Goal: Task Accomplishment & Management: Manage account settings

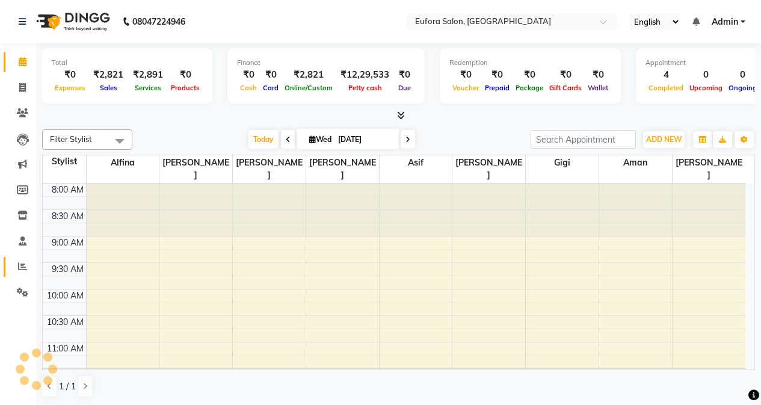
click at [26, 269] on icon at bounding box center [22, 266] width 9 height 9
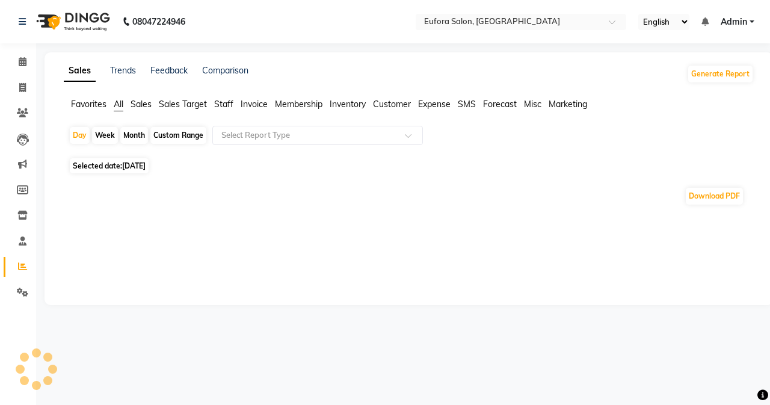
click at [156, 141] on div "Custom Range" at bounding box center [178, 135] width 56 height 17
click at [164, 135] on div "Custom Range" at bounding box center [178, 135] width 56 height 17
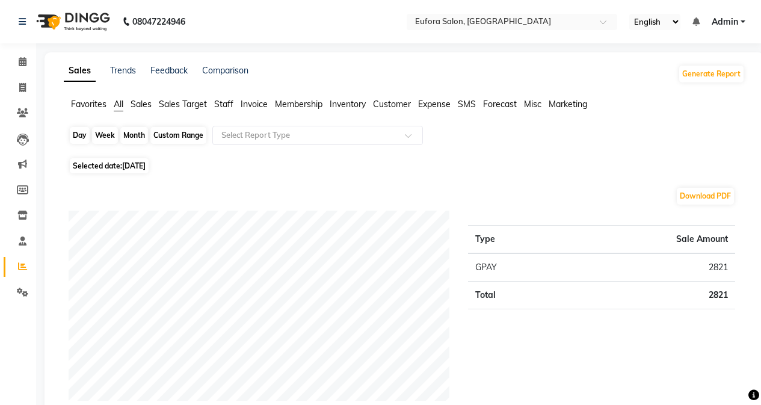
click at [160, 134] on div "Custom Range" at bounding box center [178, 135] width 56 height 17
select select "9"
select select "2025"
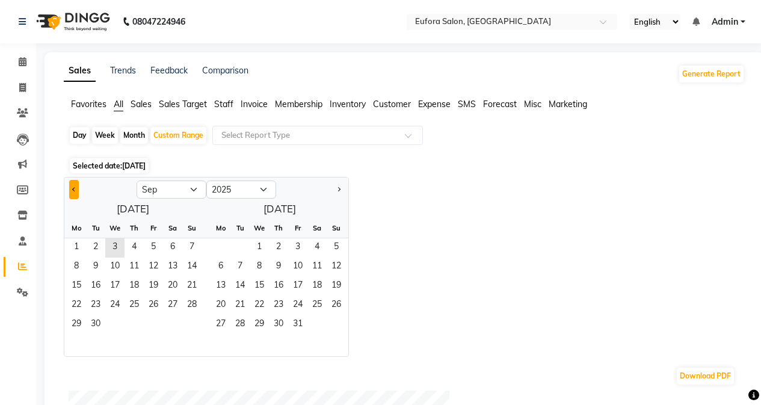
click at [73, 188] on span "Previous month" at bounding box center [74, 188] width 4 height 4
select select "8"
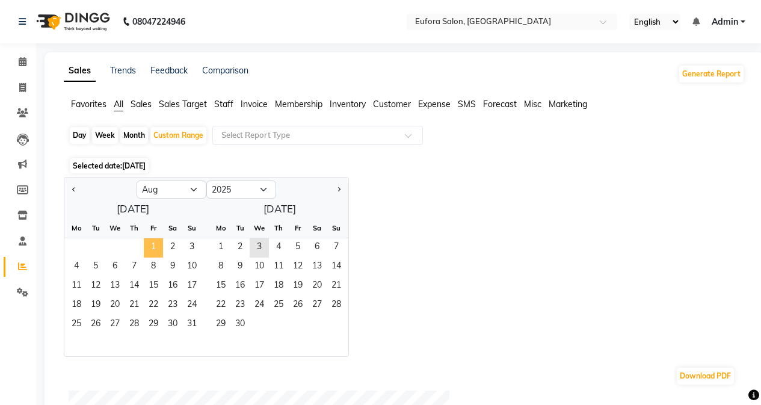
click at [158, 244] on span "1" at bounding box center [153, 247] width 19 height 19
click at [195, 322] on span "31" at bounding box center [191, 324] width 19 height 19
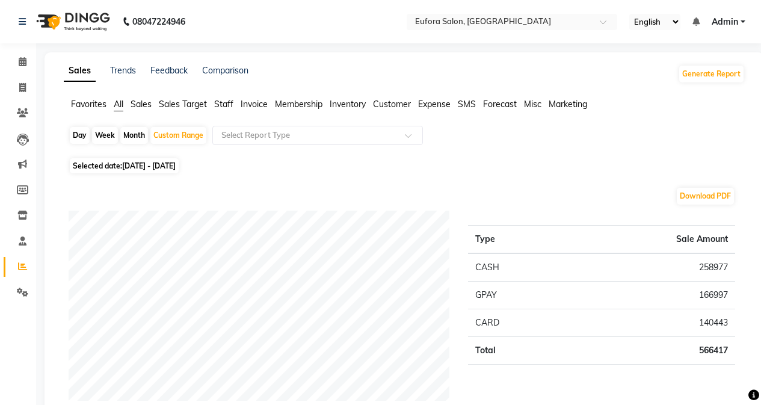
click at [224, 105] on span "Staff" at bounding box center [223, 104] width 19 height 11
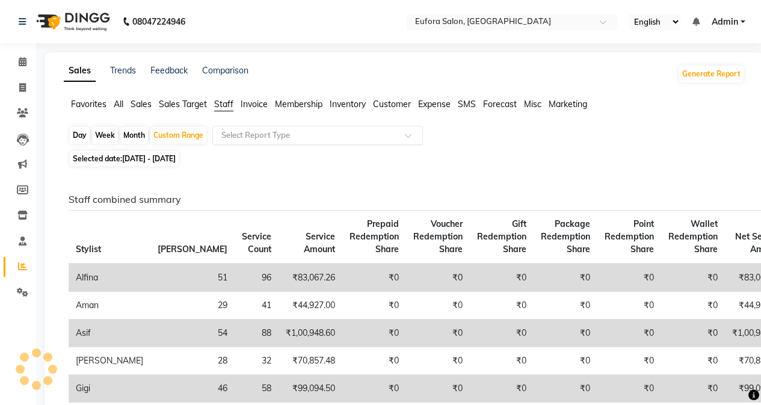
click at [276, 136] on input "text" at bounding box center [305, 135] width 173 height 12
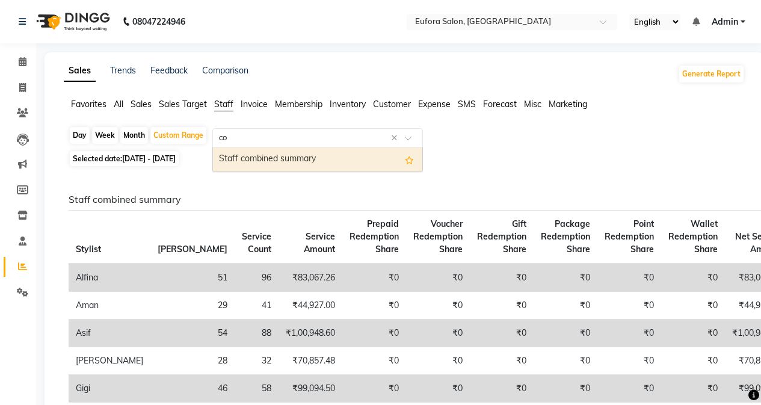
type input "com"
click at [283, 157] on div "Staff combined summary" at bounding box center [317, 159] width 209 height 24
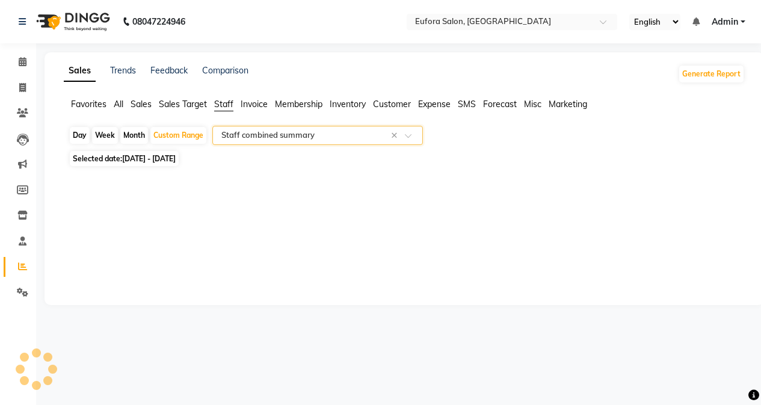
select select "filtered_report"
select select "pdf"
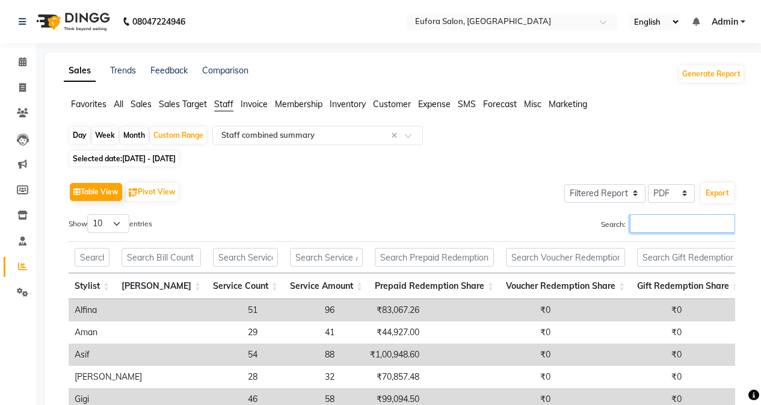
click at [640, 220] on input "Search:" at bounding box center [682, 223] width 105 height 19
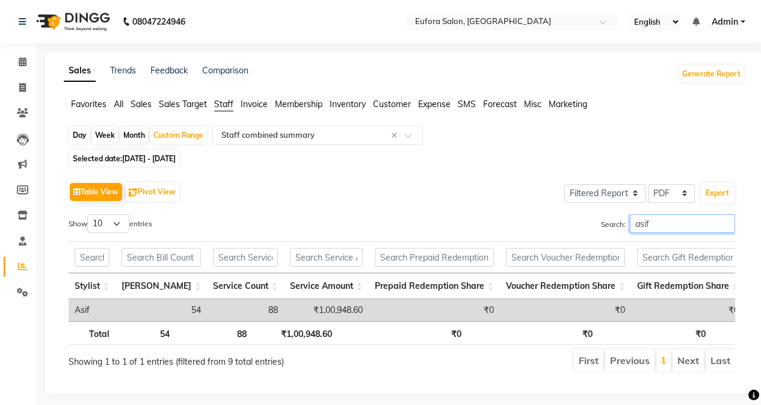
type input "asif"
click at [216, 311] on td "88" at bounding box center [245, 310] width 77 height 22
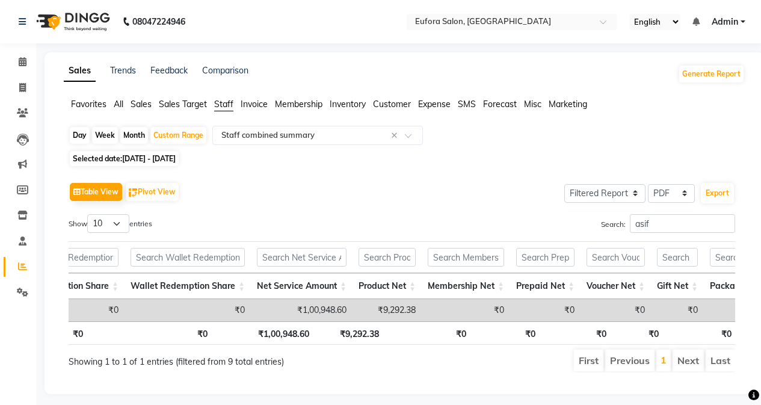
click at [152, 105] on span "Sales" at bounding box center [140, 104] width 21 height 11
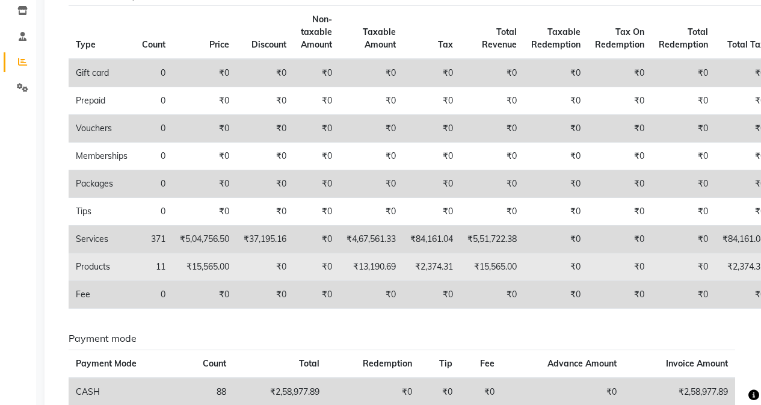
click at [95, 263] on td "Products" at bounding box center [102, 267] width 66 height 28
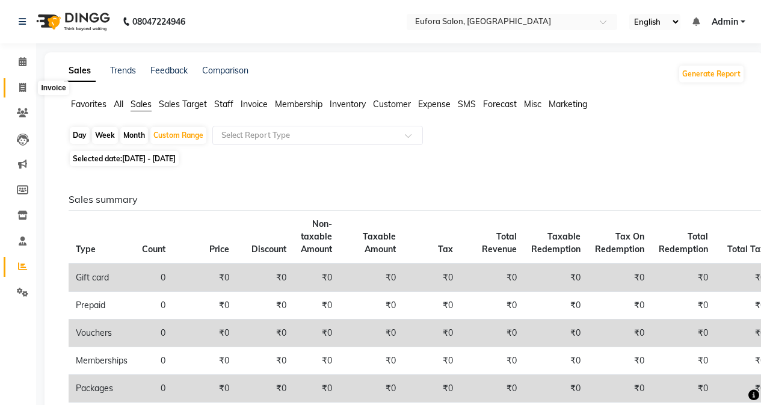
click at [19, 88] on icon at bounding box center [22, 87] width 7 height 9
select select "service"
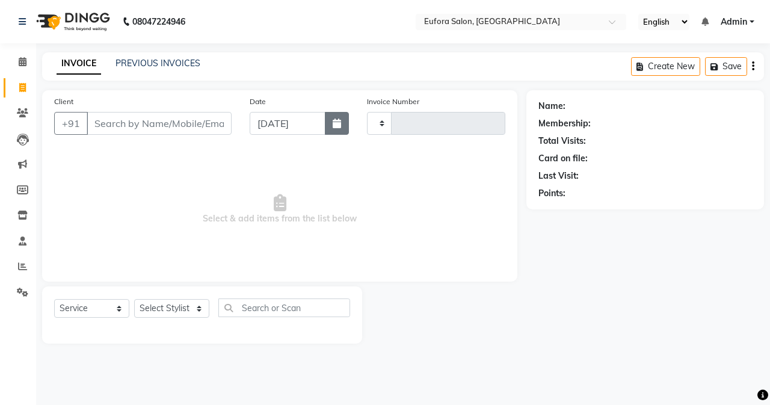
click at [343, 130] on button "button" at bounding box center [337, 123] width 24 height 23
select select "9"
select select "2025"
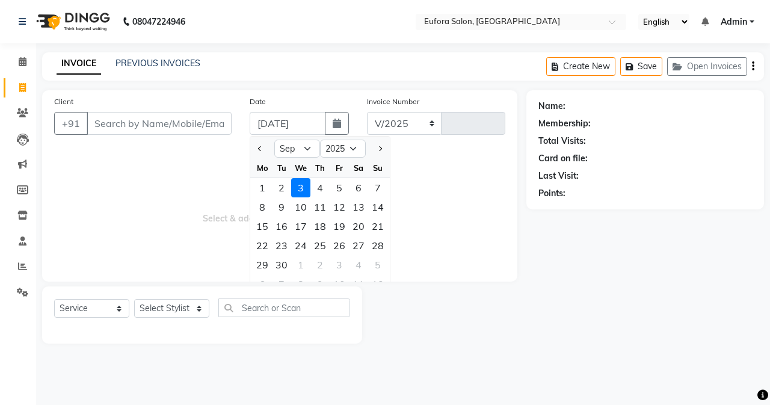
select select "6684"
type input "0653"
click at [258, 151] on button "Previous month" at bounding box center [260, 148] width 10 height 19
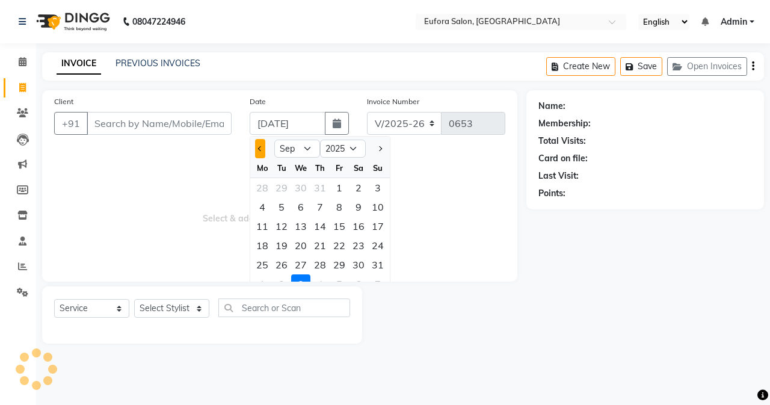
select select "8"
click at [357, 224] on div "16" at bounding box center [358, 225] width 19 height 19
type input "16-08-2025"
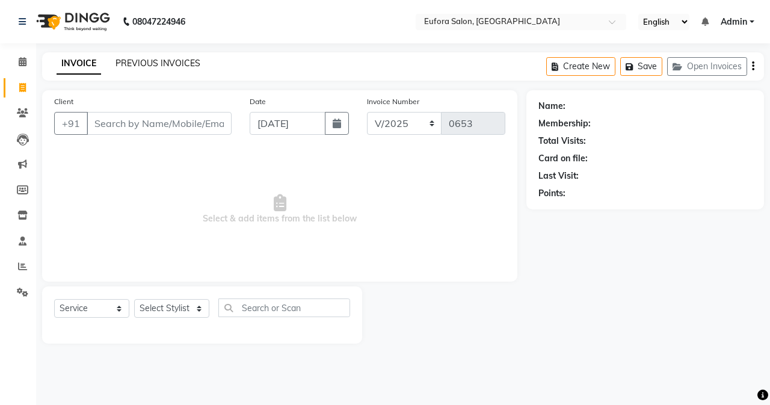
click at [139, 66] on link "PREVIOUS INVOICES" at bounding box center [157, 63] width 85 height 11
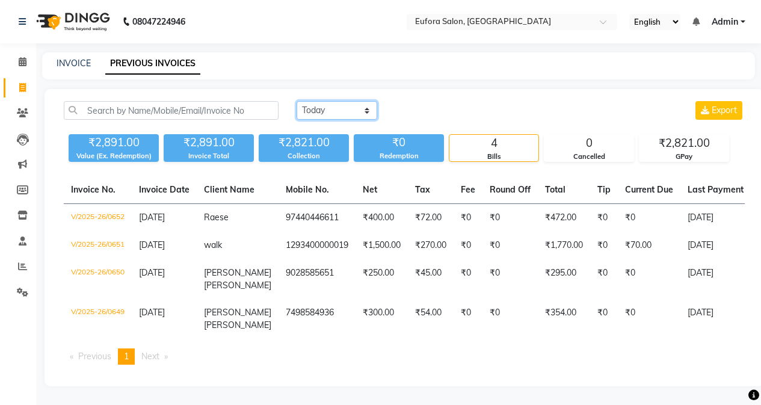
click at [329, 110] on select "Today Yesterday Custom Range" at bounding box center [336, 110] width 81 height 19
select select "range"
click at [296, 101] on select "Today Yesterday Custom Range" at bounding box center [336, 110] width 81 height 19
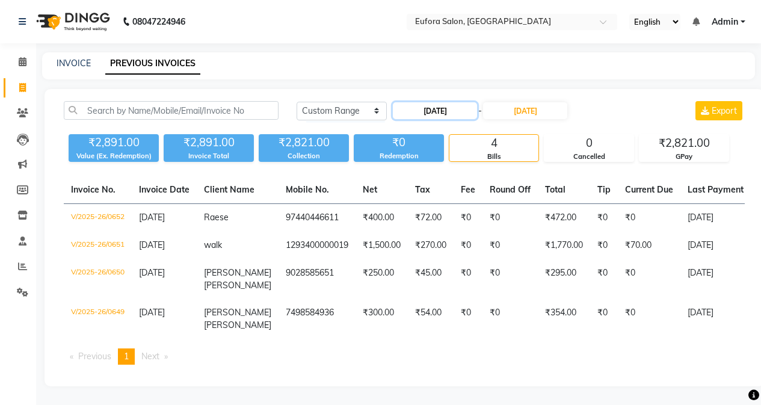
click at [470, 115] on input "[DATE]" at bounding box center [435, 110] width 84 height 17
select select "9"
select select "2025"
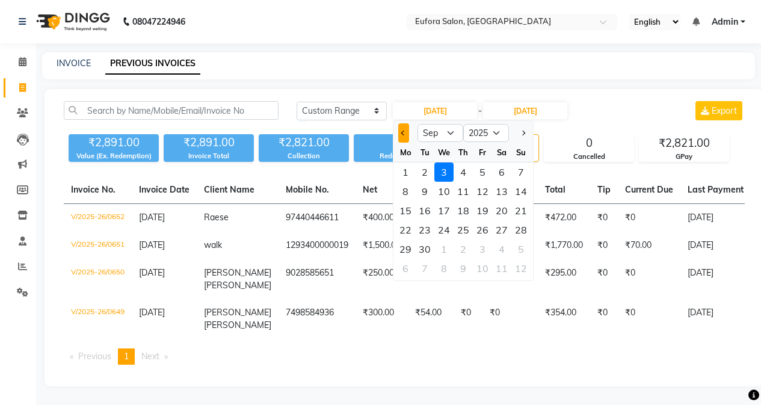
click at [407, 136] on button "Previous month" at bounding box center [403, 132] width 10 height 19
select select "8"
click at [499, 211] on div "16" at bounding box center [501, 210] width 19 height 19
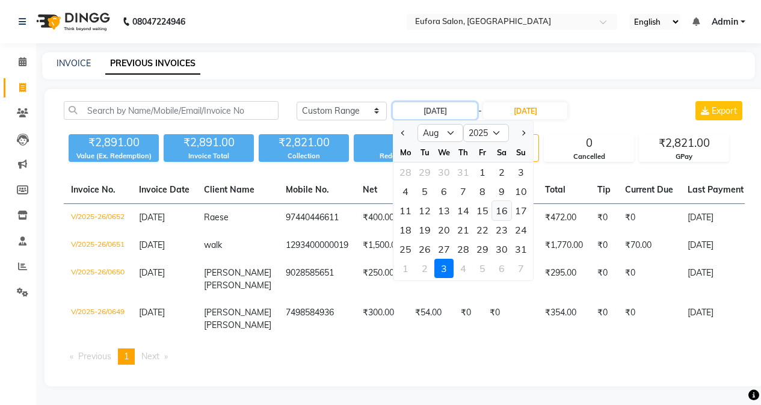
type input "16-08-2025"
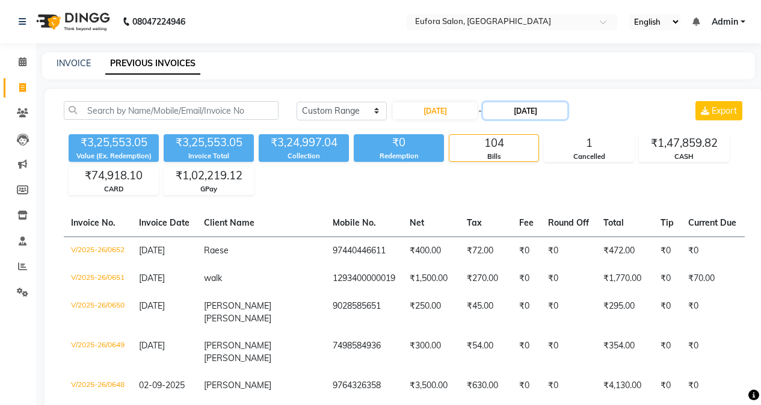
click at [567, 115] on input "[DATE]" at bounding box center [525, 110] width 84 height 17
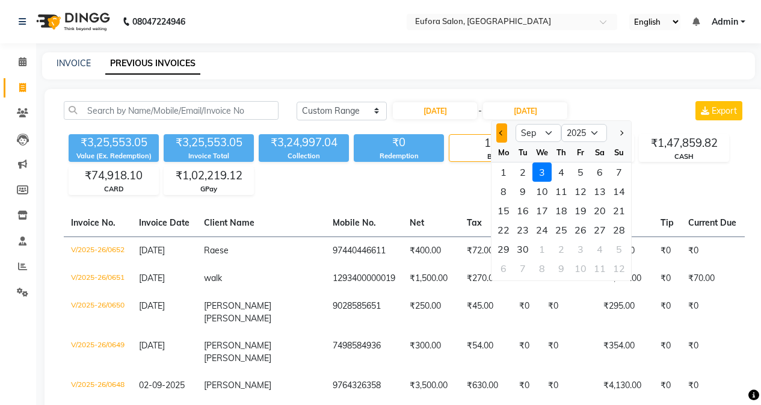
click at [498, 133] on button "Previous month" at bounding box center [501, 132] width 10 height 19
select select "8"
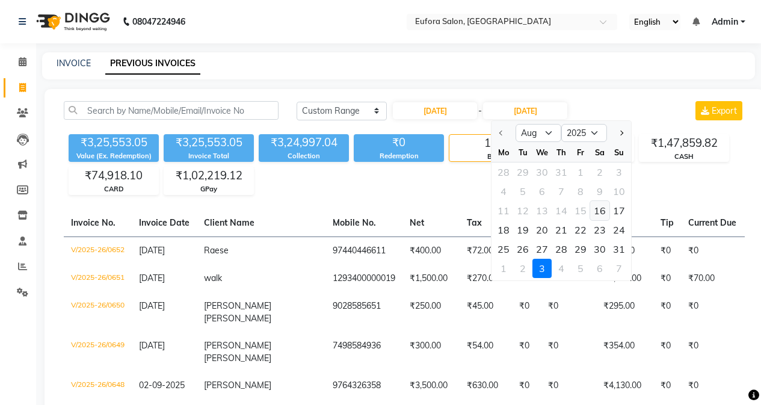
click at [599, 210] on div "16" at bounding box center [599, 210] width 19 height 19
type input "16-08-2025"
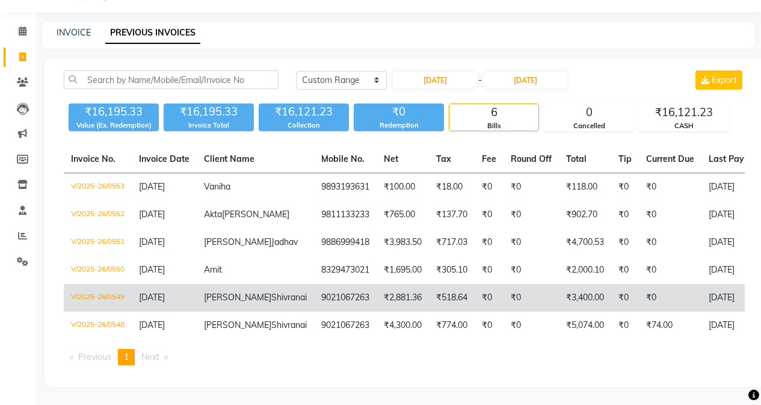
click at [271, 292] on span "Shivranai" at bounding box center [288, 297] width 35 height 11
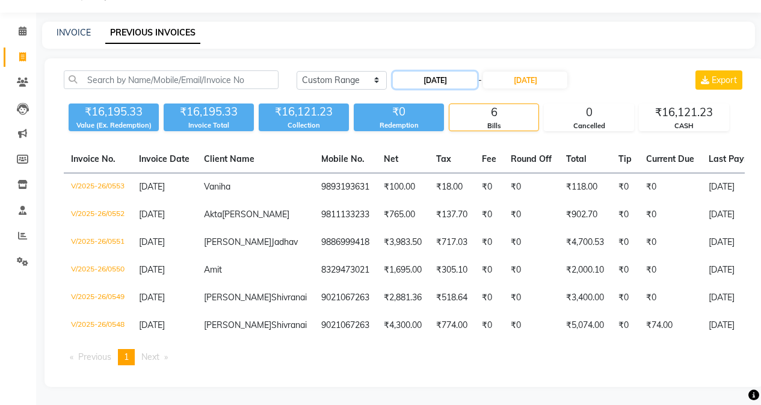
click at [460, 72] on input "16-08-2025" at bounding box center [435, 80] width 84 height 17
select select "8"
select select "2025"
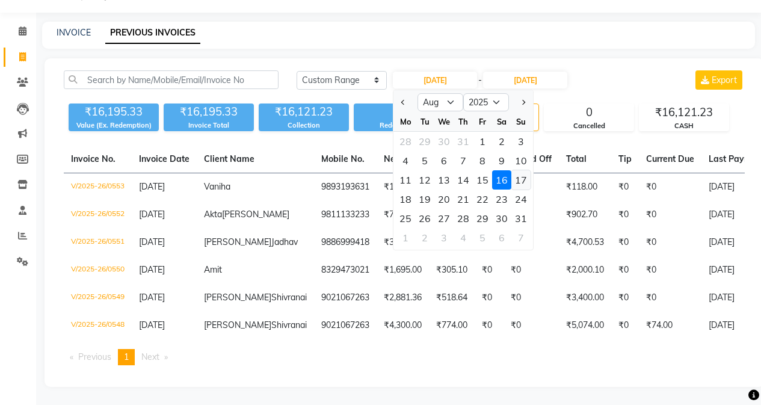
click at [521, 170] on div "17" at bounding box center [520, 179] width 19 height 19
type input "17-08-2025"
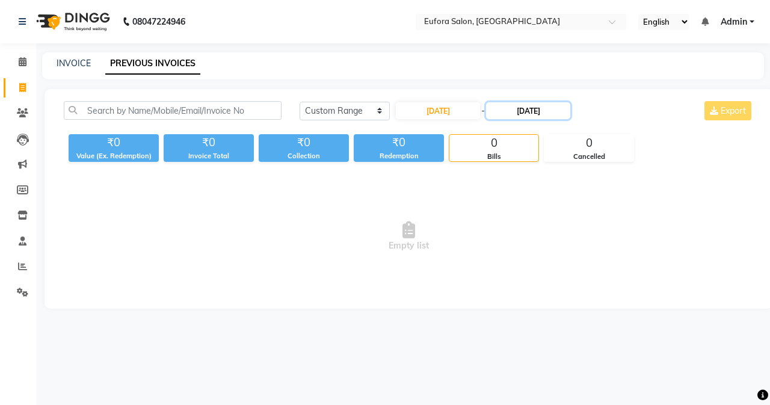
click at [533, 103] on input "16-08-2025" at bounding box center [528, 110] width 84 height 17
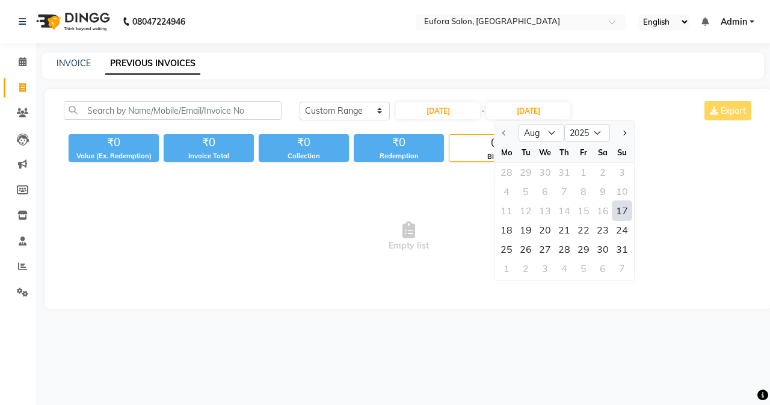
click at [614, 206] on div "17" at bounding box center [621, 210] width 19 height 19
type input "17-08-2025"
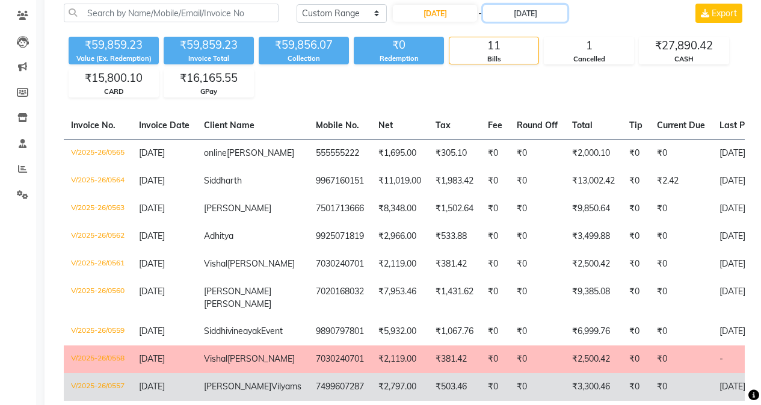
scroll to position [70, 0]
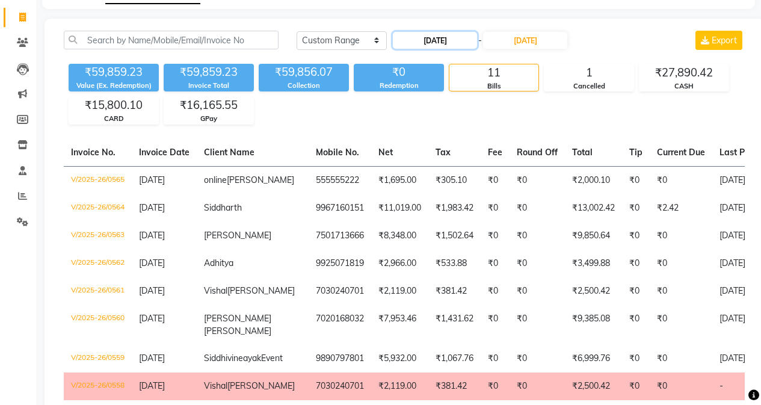
click at [437, 41] on input "17-08-2025" at bounding box center [435, 40] width 84 height 17
select select "8"
select select "2025"
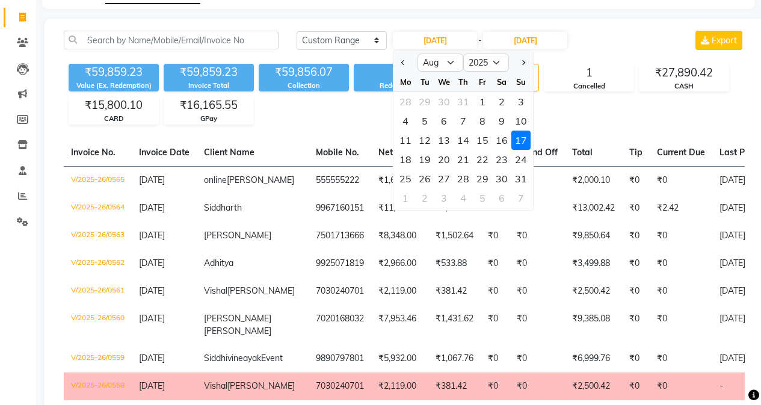
click at [518, 136] on div "17" at bounding box center [520, 139] width 19 height 19
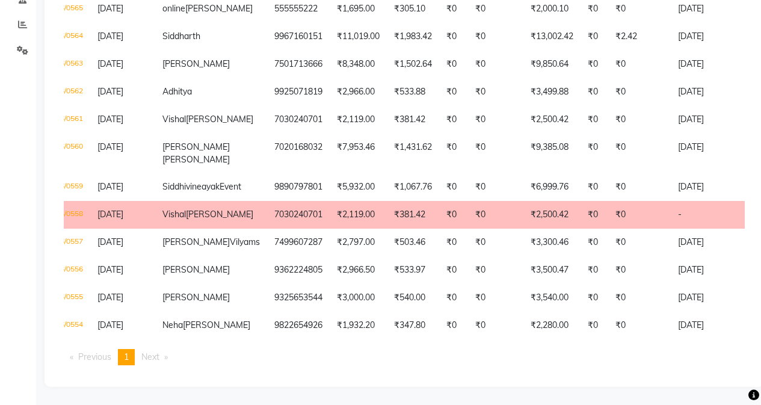
scroll to position [0, 0]
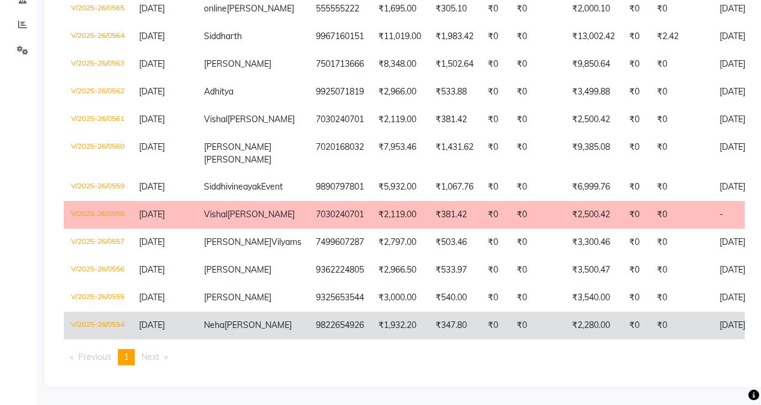
click at [244, 319] on span "Mapari" at bounding box center [257, 324] width 67 height 11
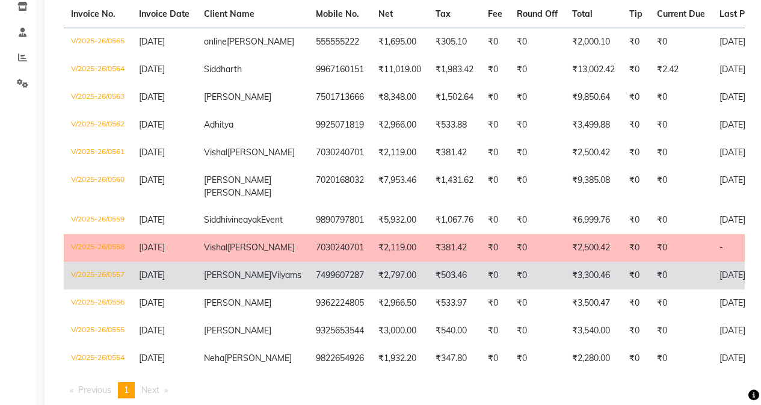
scroll to position [180, 0]
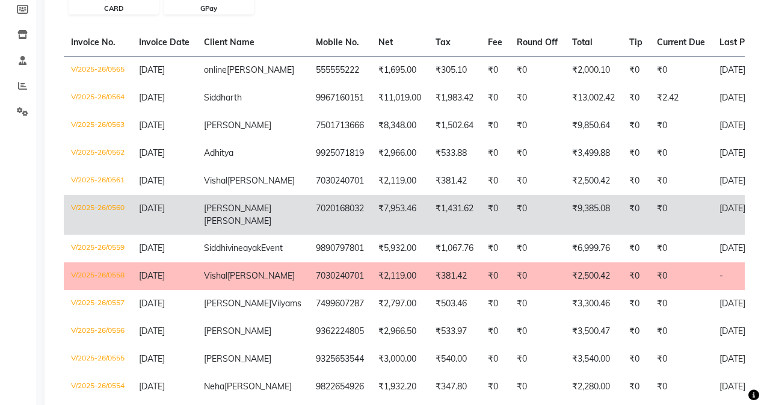
click at [308, 211] on td "7020168032" at bounding box center [339, 215] width 63 height 40
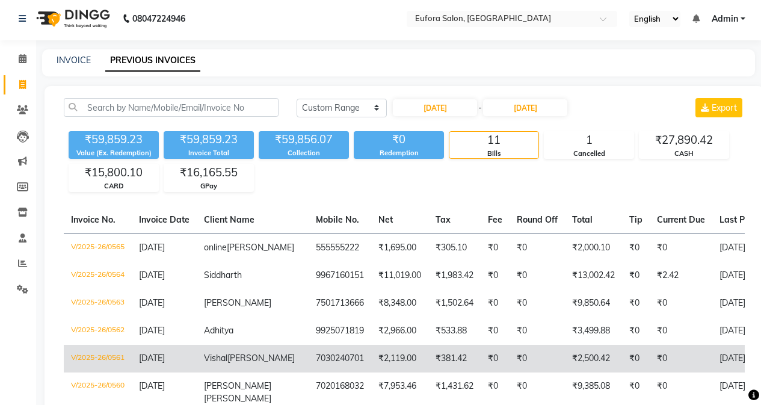
scroll to position [0, 0]
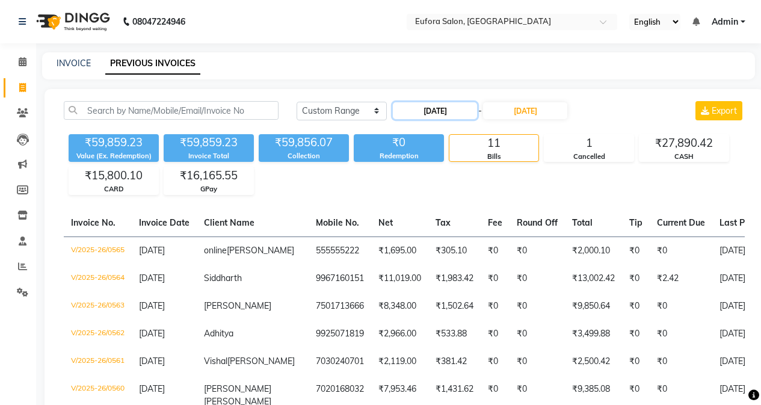
click at [432, 112] on input "17-08-2025" at bounding box center [435, 110] width 84 height 17
select select "8"
select select "2025"
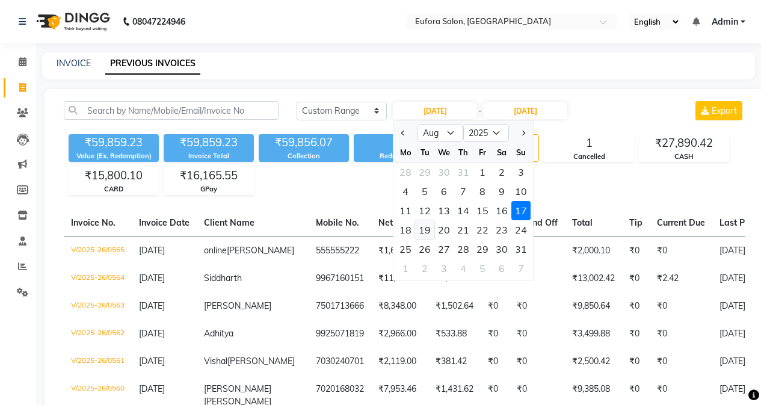
click at [429, 228] on div "19" at bounding box center [424, 229] width 19 height 19
type input "[DATE]"
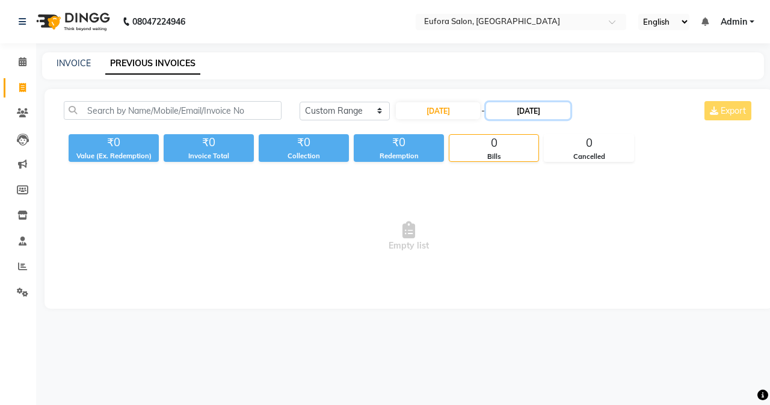
click at [526, 106] on input "17-08-2025" at bounding box center [528, 110] width 84 height 17
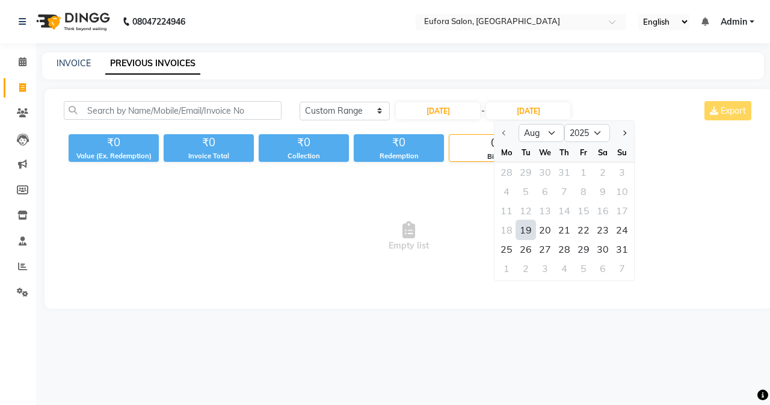
click at [524, 231] on div "19" at bounding box center [525, 229] width 19 height 19
type input "[DATE]"
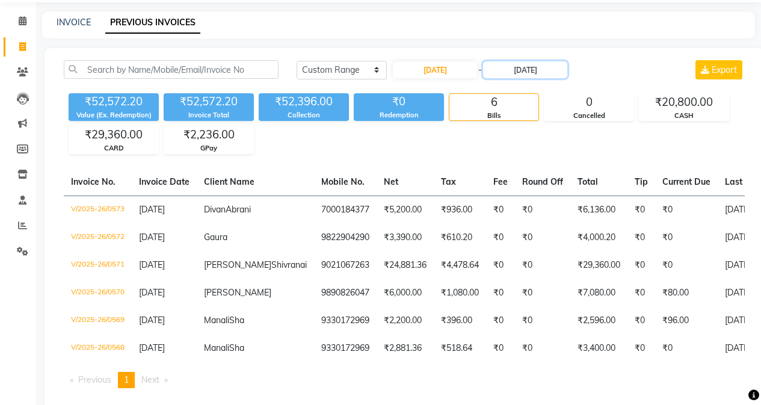
scroll to position [97, 0]
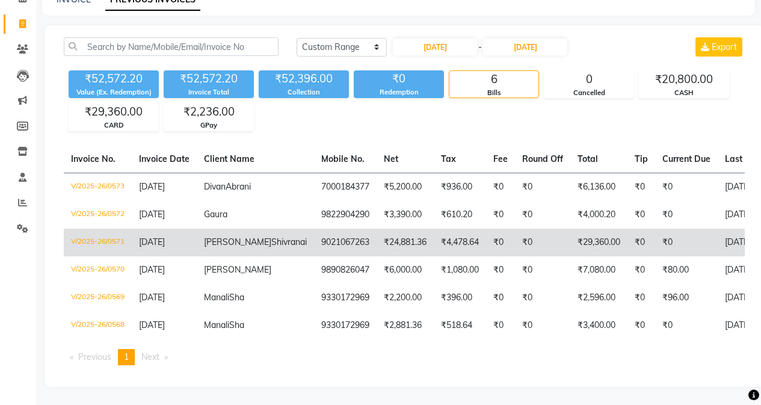
click at [314, 236] on td "9021067263" at bounding box center [345, 242] width 63 height 28
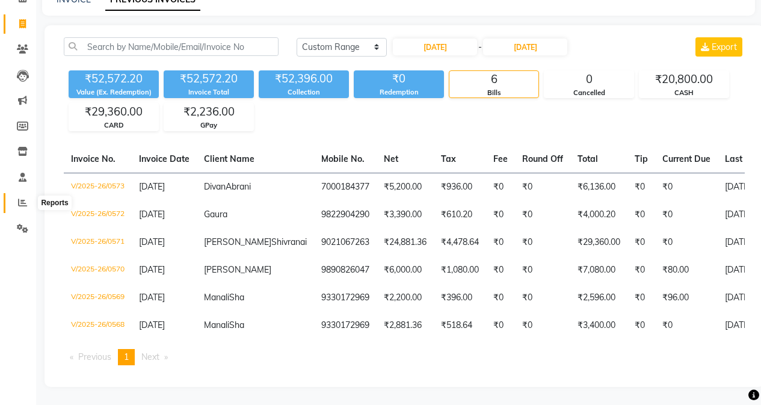
click at [19, 198] on icon at bounding box center [22, 202] width 9 height 9
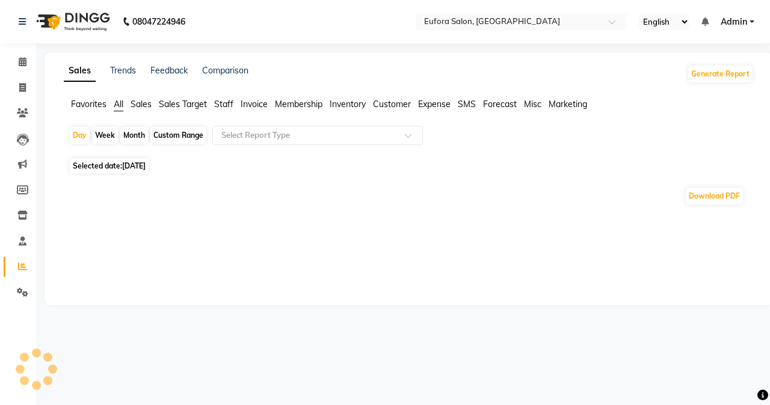
click at [177, 135] on div "Custom Range" at bounding box center [178, 135] width 56 height 17
select select "9"
select select "2025"
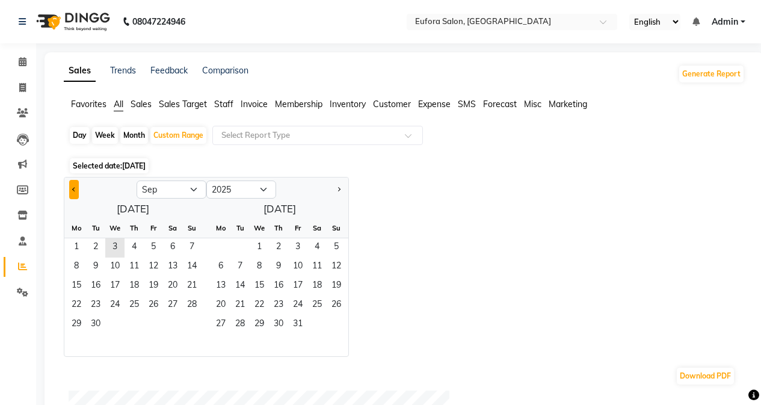
click at [79, 189] on button "Previous month" at bounding box center [74, 189] width 10 height 19
select select "8"
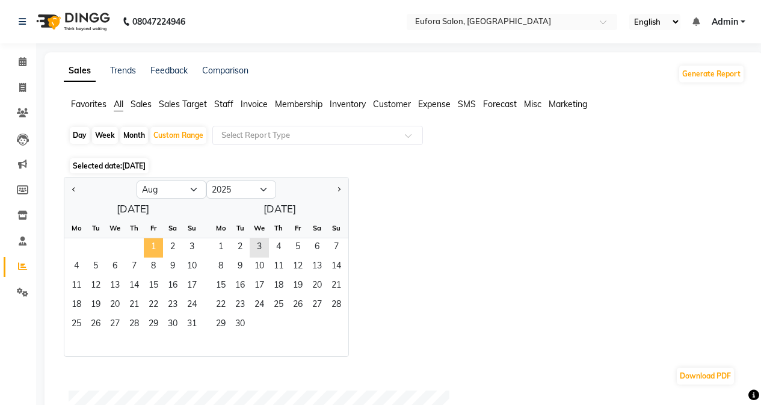
click at [153, 241] on span "1" at bounding box center [153, 247] width 19 height 19
click at [193, 320] on span "31" at bounding box center [191, 324] width 19 height 19
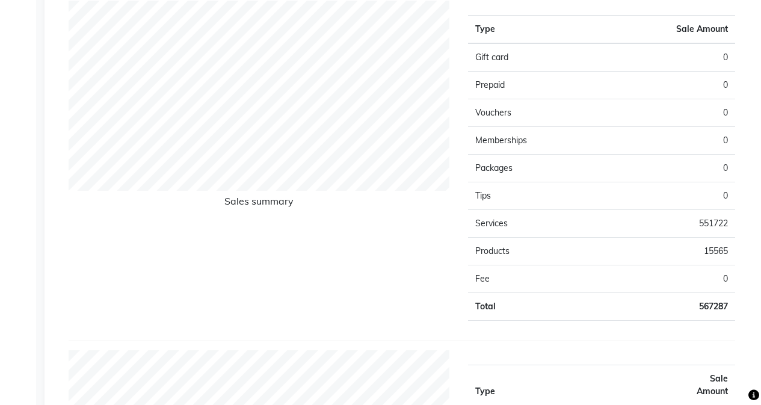
scroll to position [722, 0]
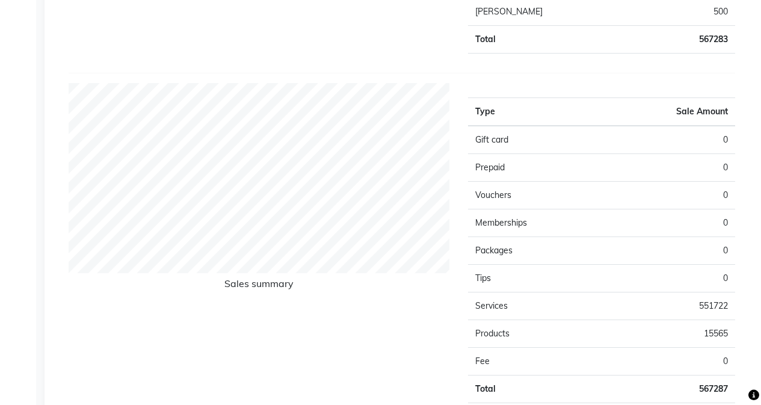
click at [512, 334] on td "Products" at bounding box center [534, 334] width 133 height 28
click at [511, 334] on td "Products" at bounding box center [534, 334] width 133 height 28
click at [510, 334] on td "Products" at bounding box center [534, 334] width 133 height 28
click at [508, 334] on td "Products" at bounding box center [534, 334] width 133 height 28
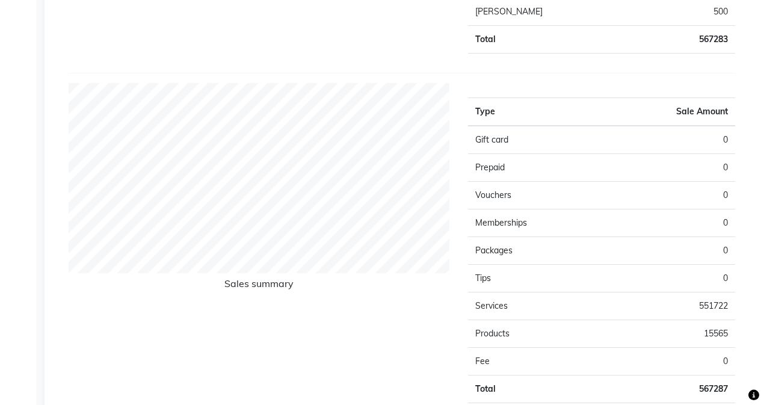
click at [506, 333] on td "Products" at bounding box center [534, 334] width 133 height 28
click at [585, 333] on td "Products" at bounding box center [534, 334] width 133 height 28
click at [715, 333] on td "15565" at bounding box center [667, 334] width 133 height 28
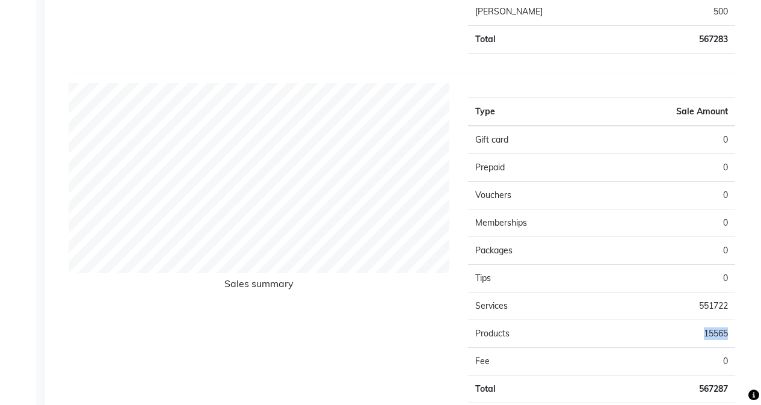
click at [713, 333] on td "15565" at bounding box center [667, 334] width 133 height 28
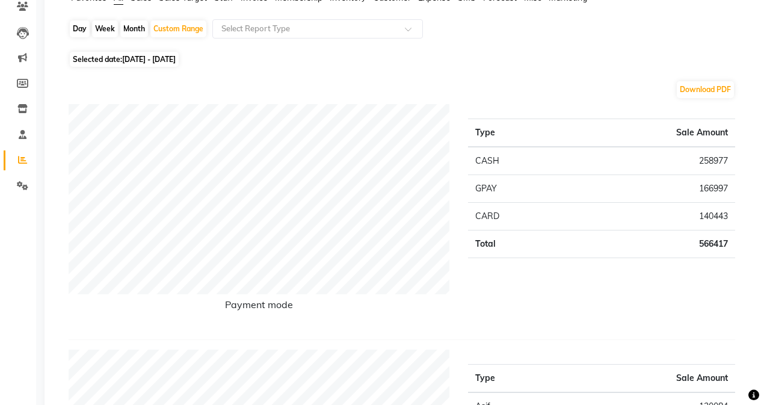
scroll to position [0, 0]
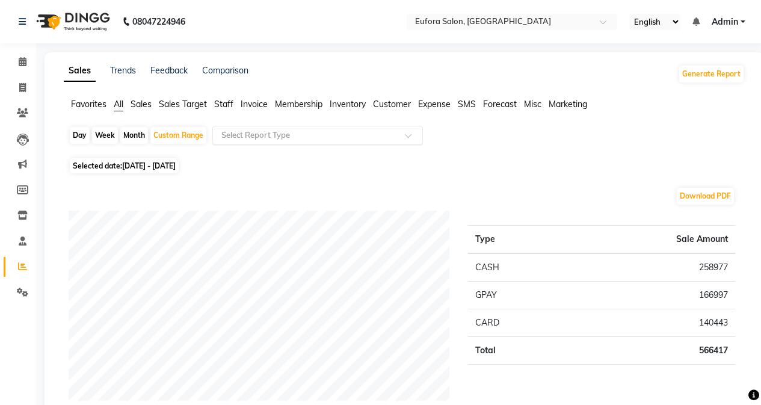
click at [271, 141] on input "text" at bounding box center [305, 135] width 173 height 12
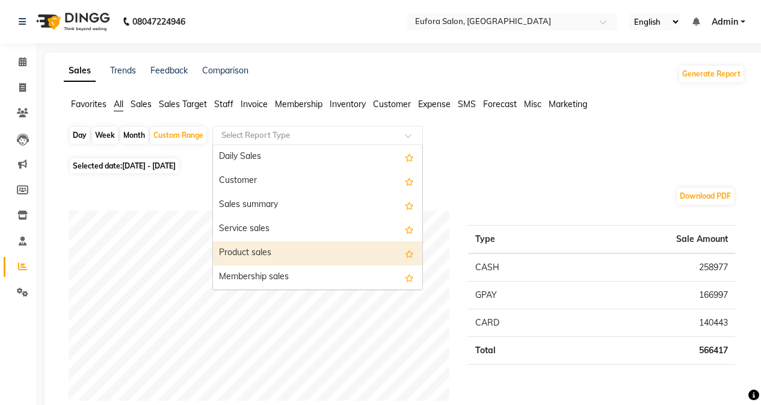
click at [277, 248] on div "Product sales" at bounding box center [317, 253] width 209 height 24
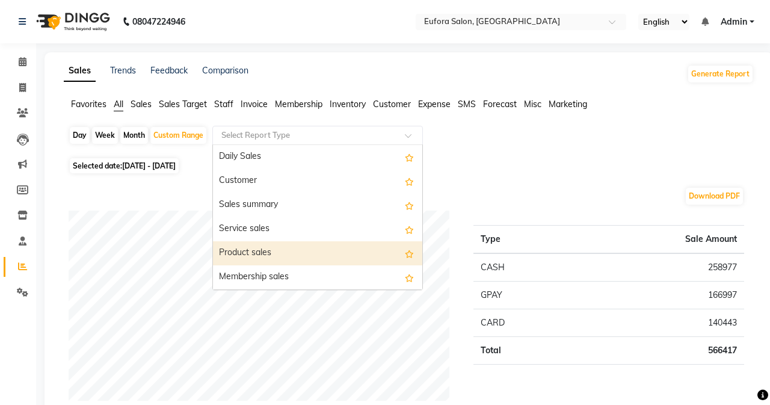
select select "filtered_report"
select select "pdf"
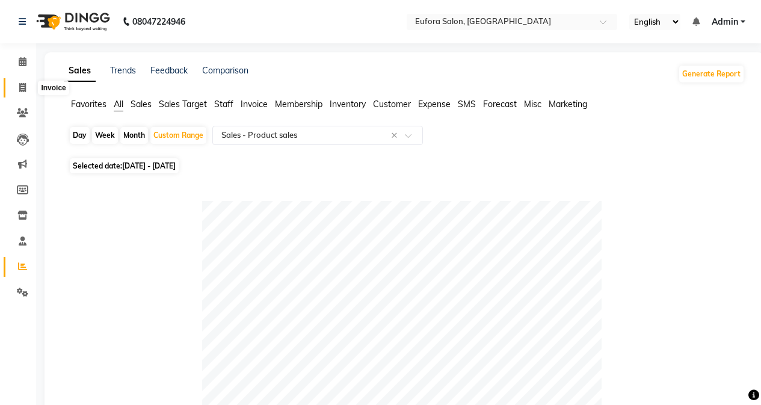
click at [19, 93] on span at bounding box center [22, 88] width 21 height 14
select select "service"
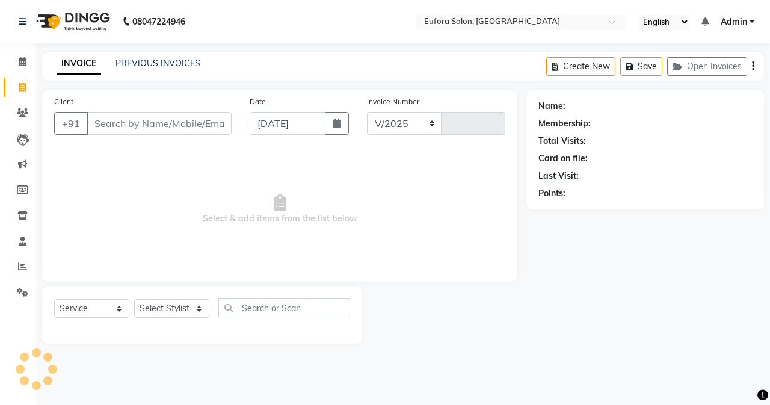
select select "6684"
type input "0653"
click at [27, 260] on span at bounding box center [22, 267] width 21 height 14
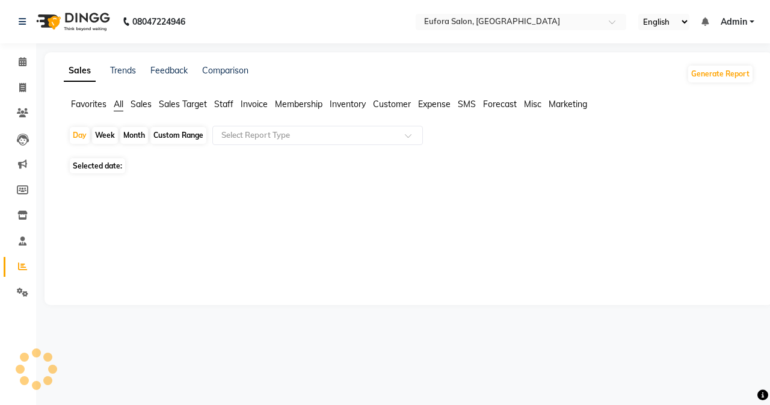
click at [133, 133] on div "Month" at bounding box center [134, 135] width 28 height 17
select select "9"
select select "2025"
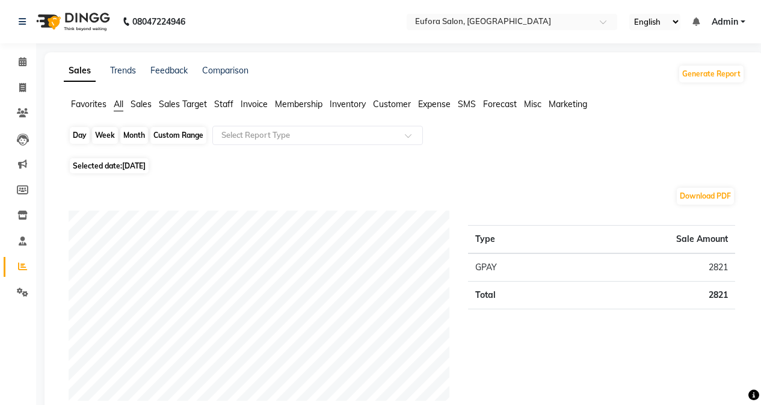
click at [135, 136] on div "Month" at bounding box center [134, 135] width 28 height 17
select select "9"
select select "2025"
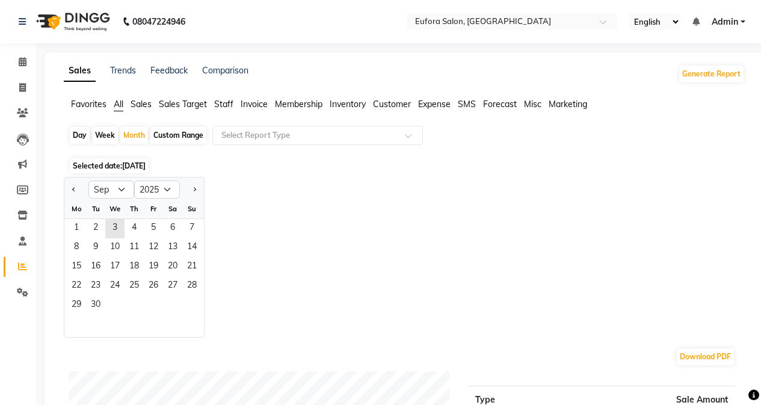
click at [67, 191] on div at bounding box center [76, 189] width 24 height 19
click at [75, 191] on span "Previous month" at bounding box center [74, 188] width 4 height 4
select select "8"
click at [151, 223] on span "1" at bounding box center [153, 228] width 19 height 19
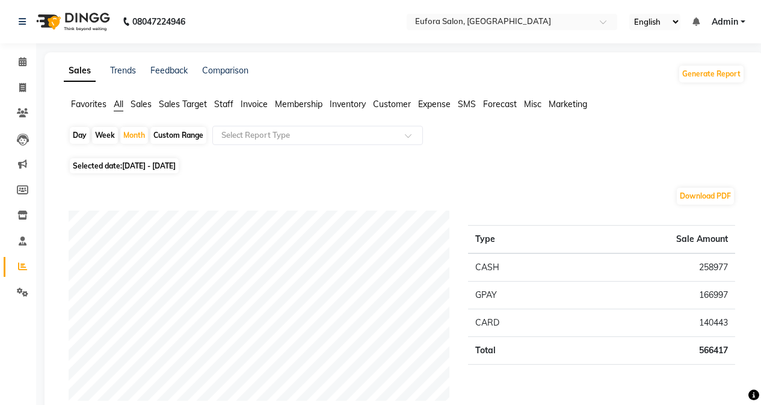
click at [353, 104] on span "Inventory" at bounding box center [347, 104] width 36 height 11
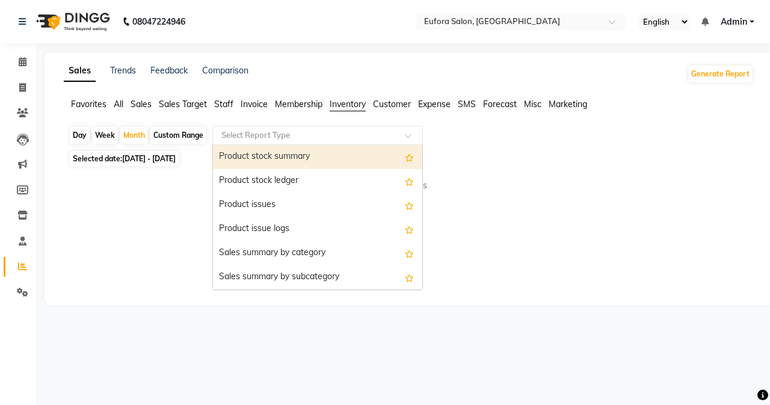
click at [306, 132] on input "text" at bounding box center [305, 135] width 173 height 12
click at [316, 156] on div "Product stock summary" at bounding box center [317, 157] width 209 height 24
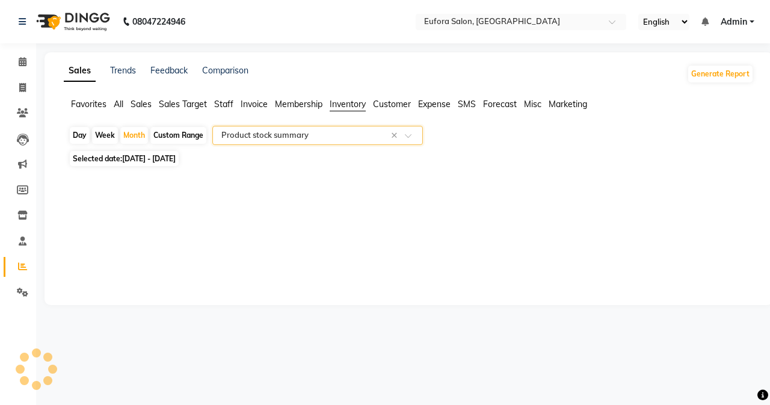
select select "filtered_report"
select select "pdf"
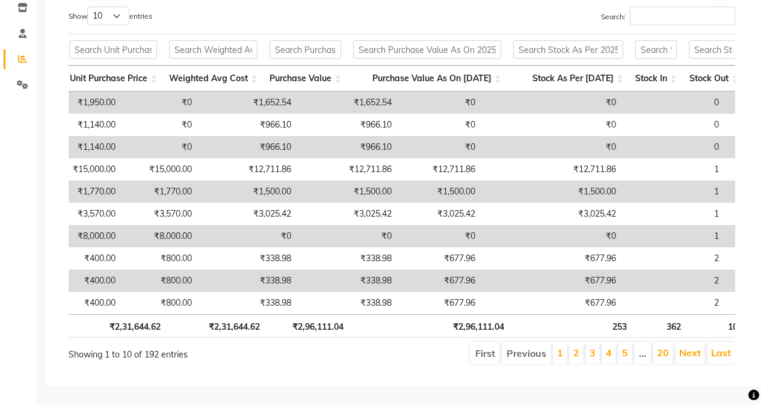
scroll to position [0, 1004]
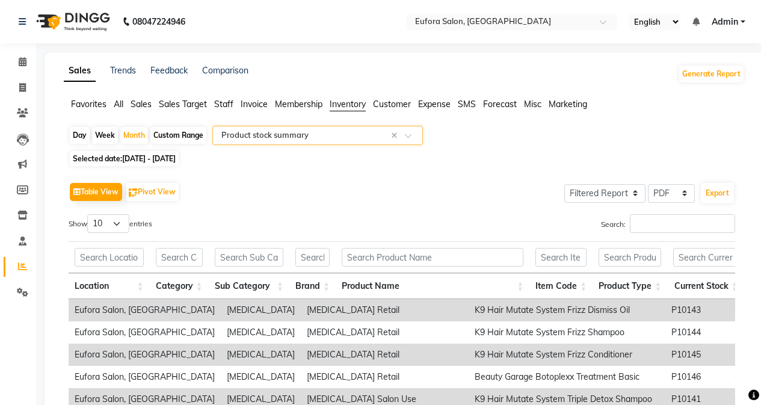
click at [271, 141] on div "Select Report Type × Product stock summary ×" at bounding box center [317, 135] width 210 height 19
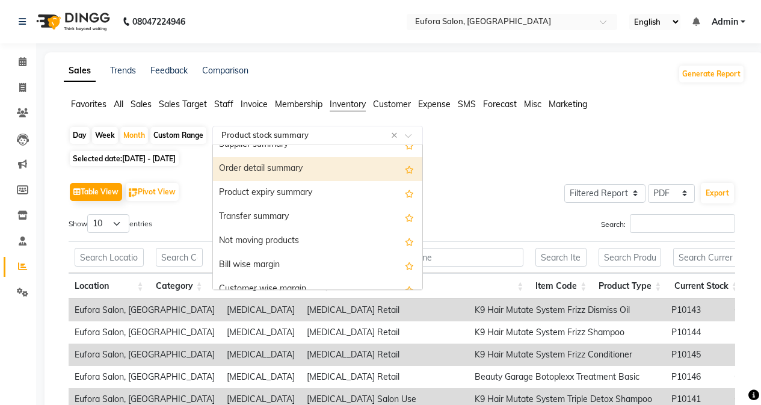
click at [158, 175] on div "Table View Pivot View Select Full Report Filtered Report Select CSV PDF Export …" at bounding box center [401, 376] width 685 height 412
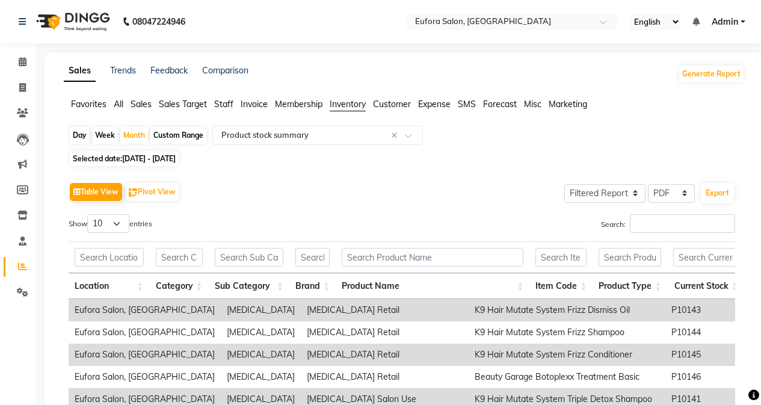
click at [224, 105] on span "Staff" at bounding box center [223, 104] width 19 height 11
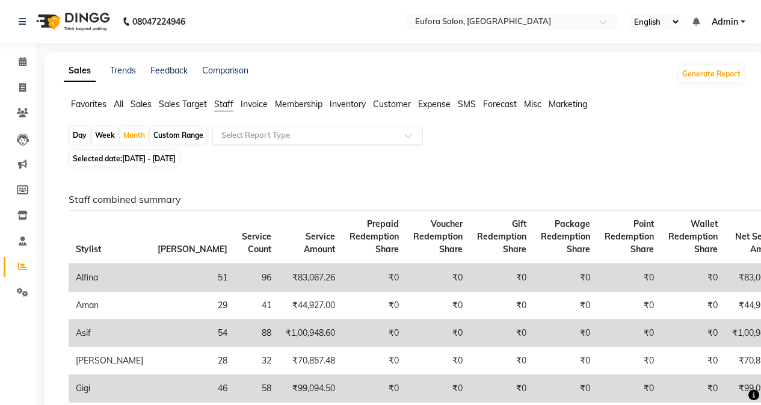
click at [298, 129] on div "Select Report Type" at bounding box center [317, 135] width 210 height 19
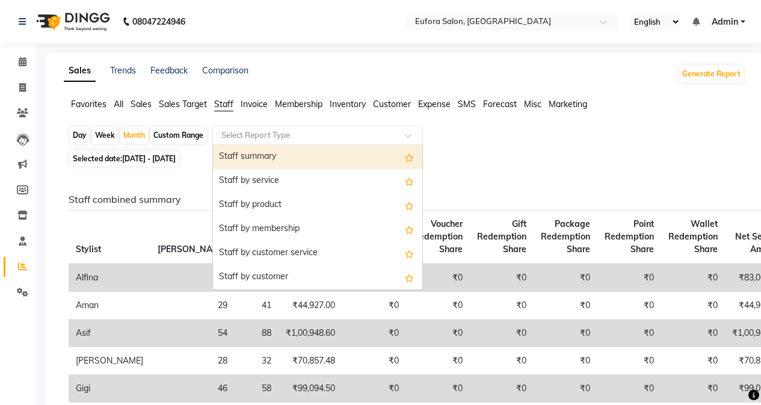
click at [289, 161] on div "Staff summary" at bounding box center [317, 157] width 209 height 24
select select "filtered_report"
select select "pdf"
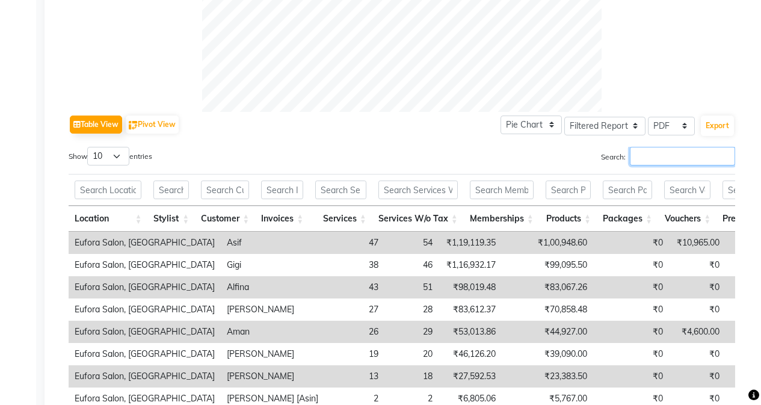
click at [644, 155] on input "Search:" at bounding box center [682, 156] width 105 height 19
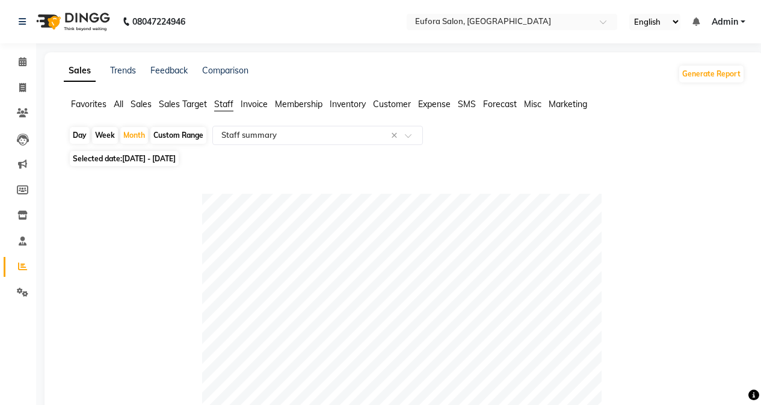
type input "asif"
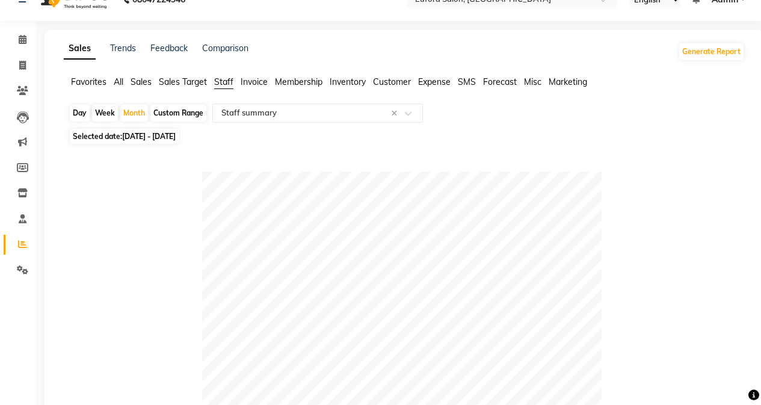
scroll to position [0, 0]
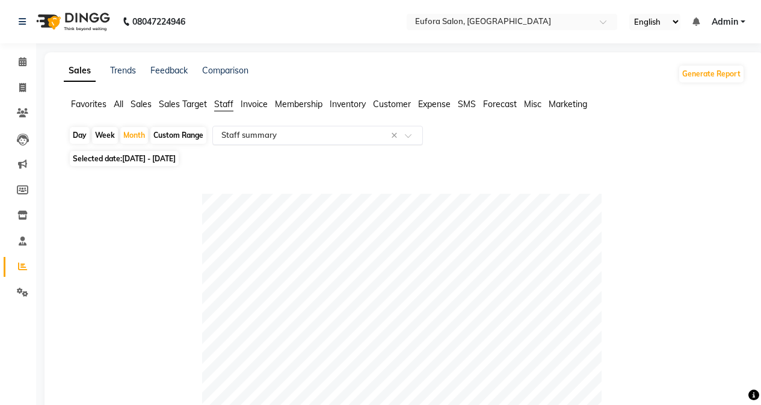
click at [298, 139] on input "text" at bounding box center [305, 135] width 173 height 12
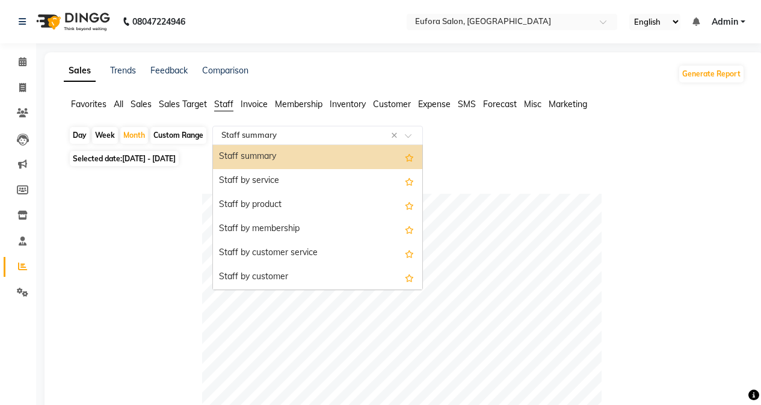
click at [286, 130] on input "text" at bounding box center [305, 135] width 173 height 12
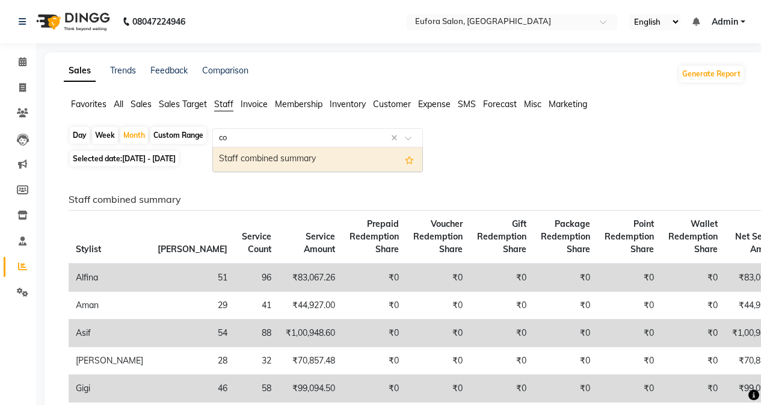
type input "com"
click at [316, 160] on div "Staff combined summary" at bounding box center [317, 159] width 209 height 24
select select "filtered_report"
select select "pdf"
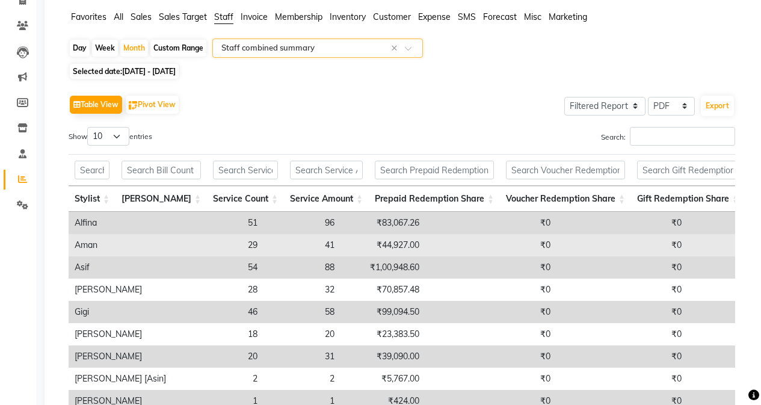
scroll to position [120, 0]
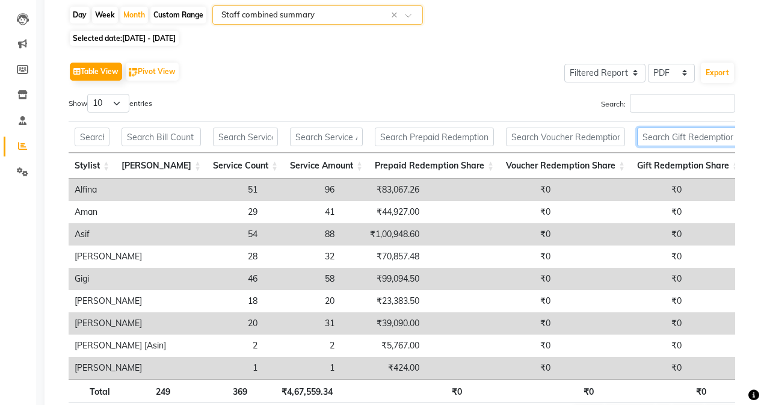
click at [651, 135] on input "text" at bounding box center [688, 136] width 102 height 19
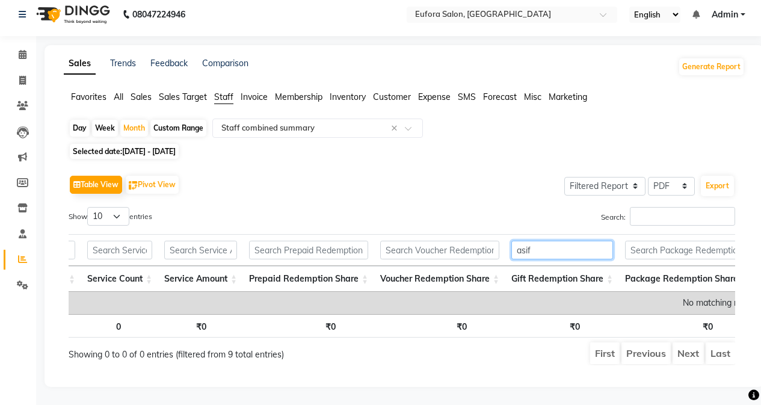
scroll to position [0, 0]
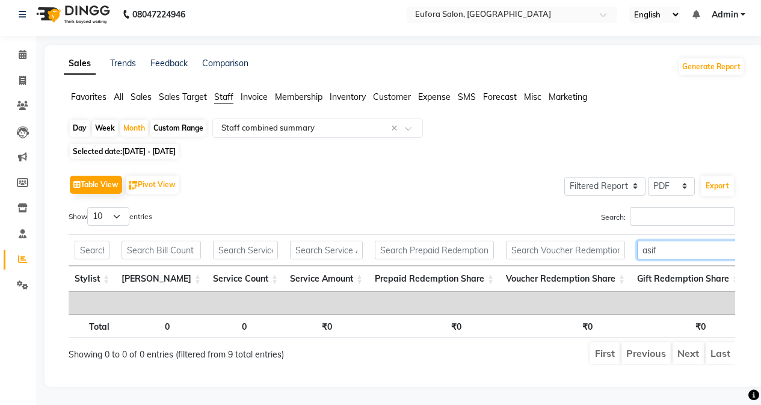
drag, startPoint x: 650, startPoint y: 234, endPoint x: 594, endPoint y: 236, distance: 56.0
type input "a"
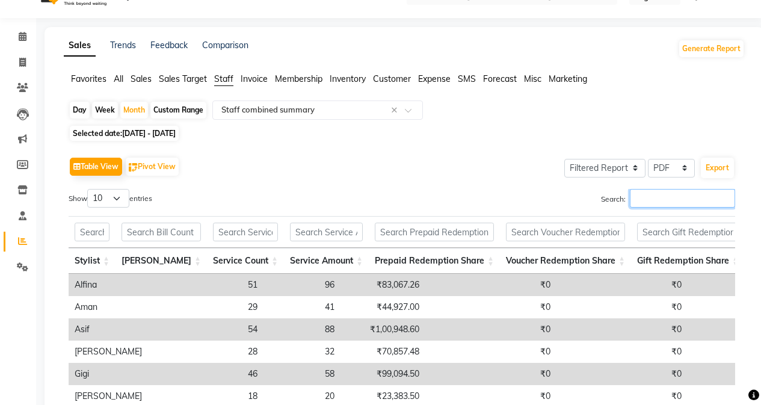
click at [642, 201] on input "Search:" at bounding box center [682, 198] width 105 height 19
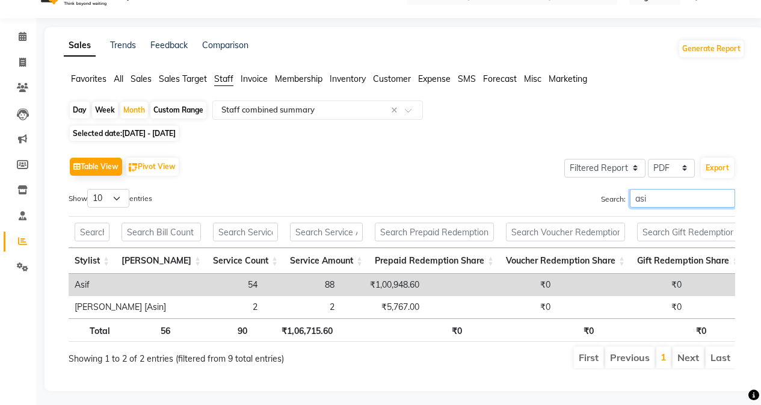
type input "asif"
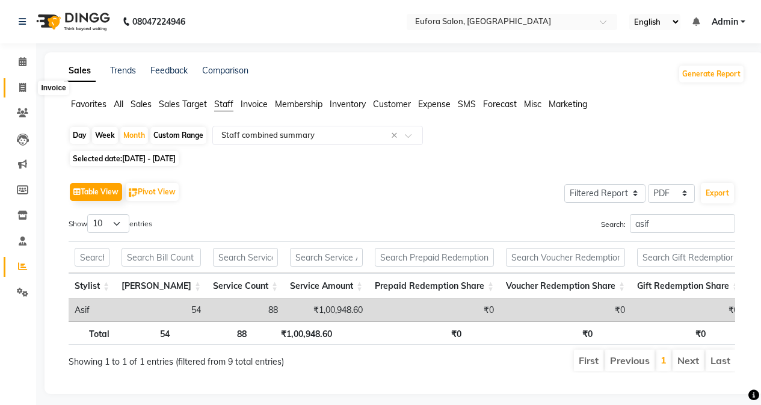
click at [22, 84] on icon at bounding box center [22, 87] width 7 height 9
select select "service"
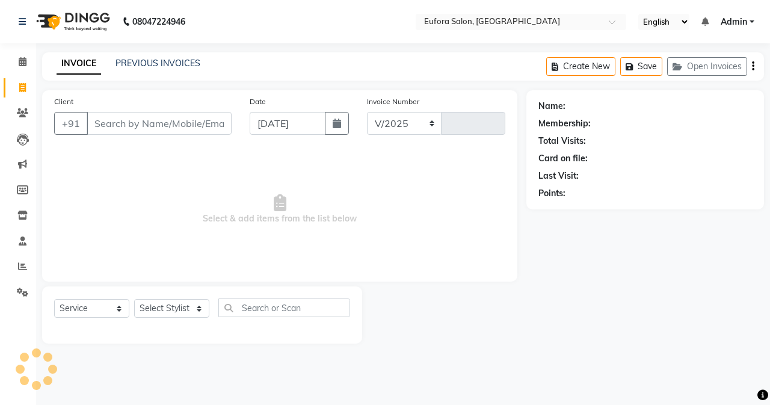
select select "6684"
type input "0653"
click at [20, 268] on icon at bounding box center [22, 266] width 9 height 9
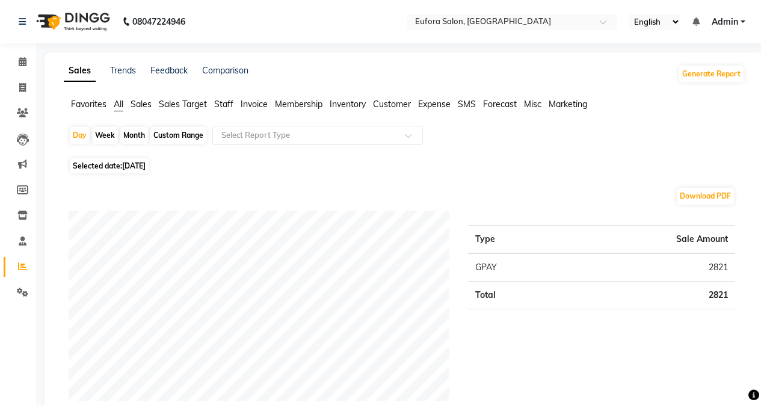
click at [124, 133] on div "Month" at bounding box center [134, 135] width 28 height 17
select select "9"
select select "2025"
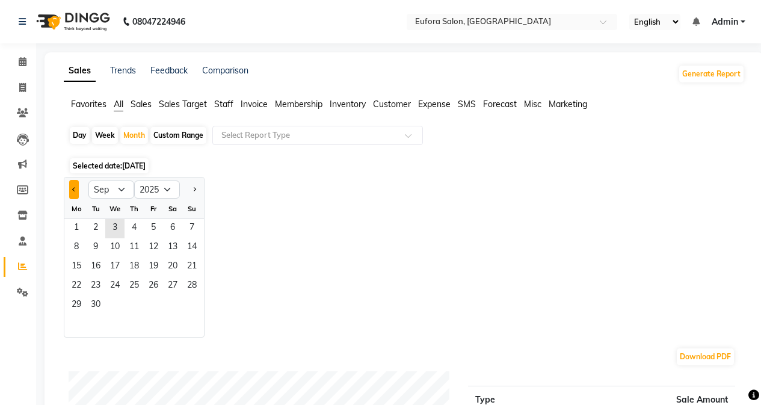
click at [70, 190] on button "Previous month" at bounding box center [74, 189] width 10 height 19
select select "8"
click at [155, 230] on span "1" at bounding box center [153, 228] width 19 height 19
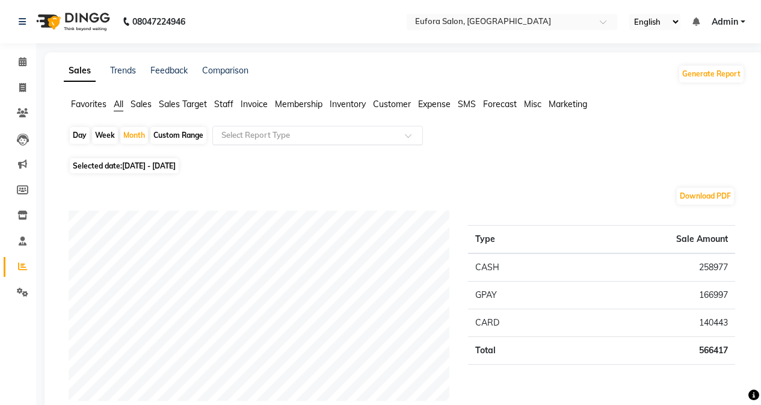
click at [302, 137] on input "text" at bounding box center [305, 135] width 173 height 12
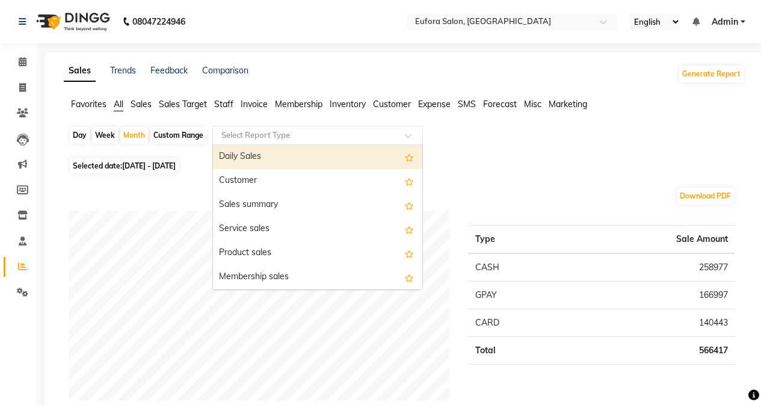
click at [233, 102] on span "Staff" at bounding box center [223, 104] width 19 height 11
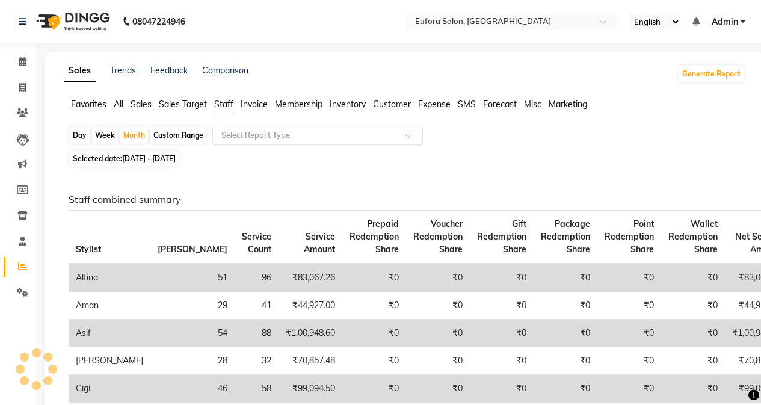
drag, startPoint x: 257, startPoint y: 121, endPoint x: 259, endPoint y: 128, distance: 6.9
click at [265, 138] on input "text" at bounding box center [305, 135] width 173 height 12
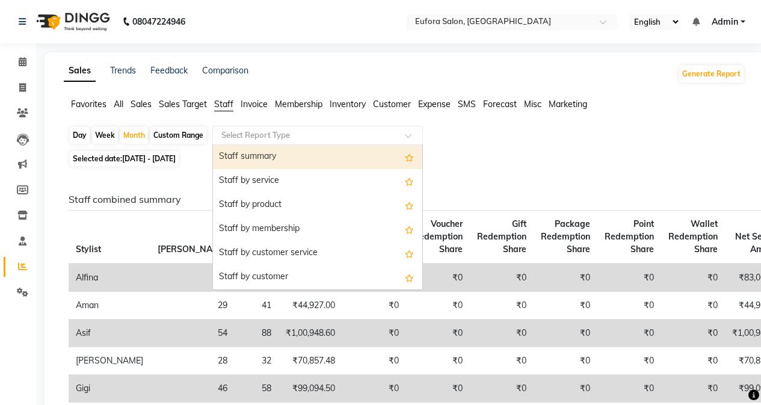
click at [277, 149] on div "Staff summary" at bounding box center [317, 157] width 209 height 24
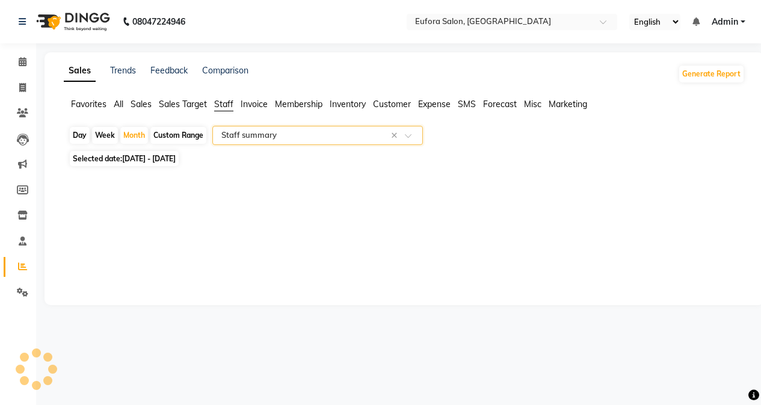
select select "filtered_report"
select select "pdf"
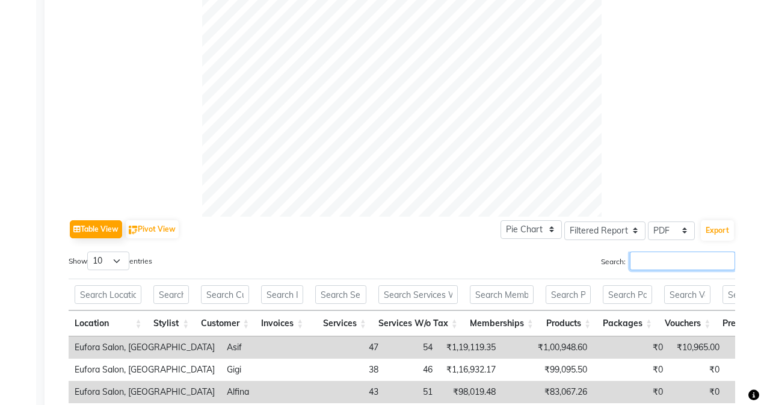
click at [647, 254] on input "Search:" at bounding box center [682, 260] width 105 height 19
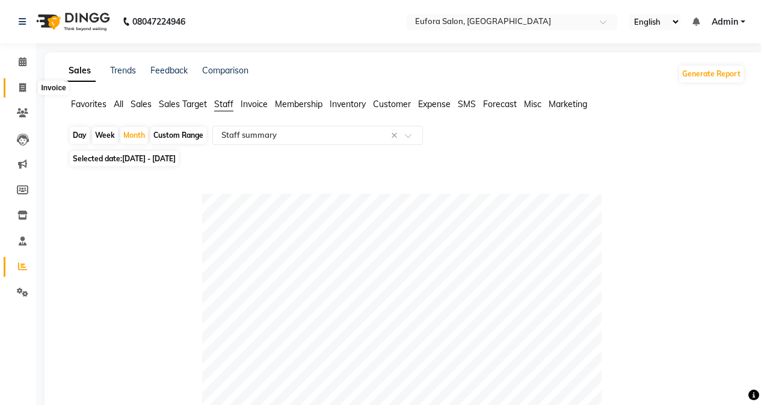
type input "asif"
click at [22, 83] on icon at bounding box center [22, 87] width 7 height 9
select select "service"
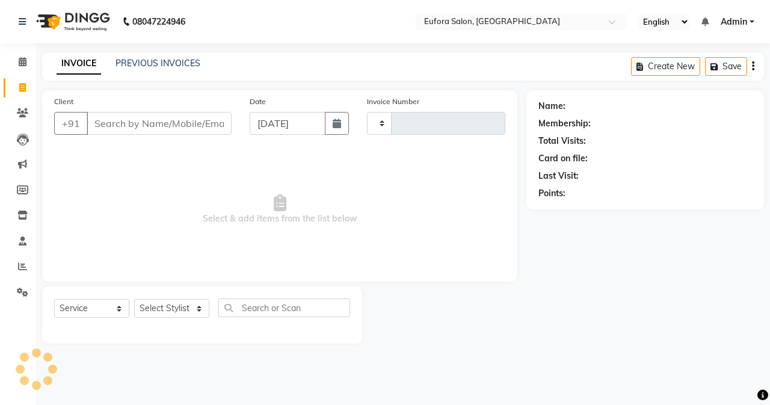
type input "0653"
select select "6684"
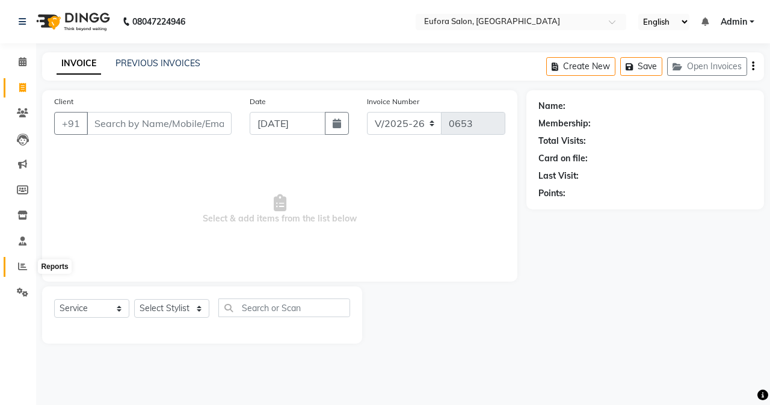
click at [20, 269] on icon at bounding box center [22, 266] width 9 height 9
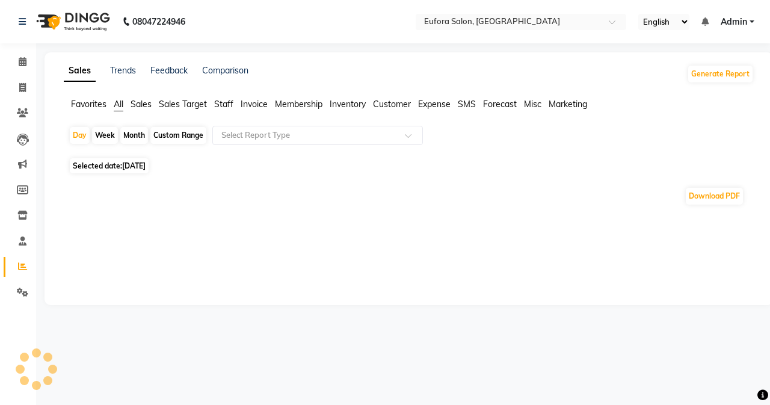
click at [141, 138] on div "Month" at bounding box center [134, 135] width 28 height 17
select select "9"
select select "2025"
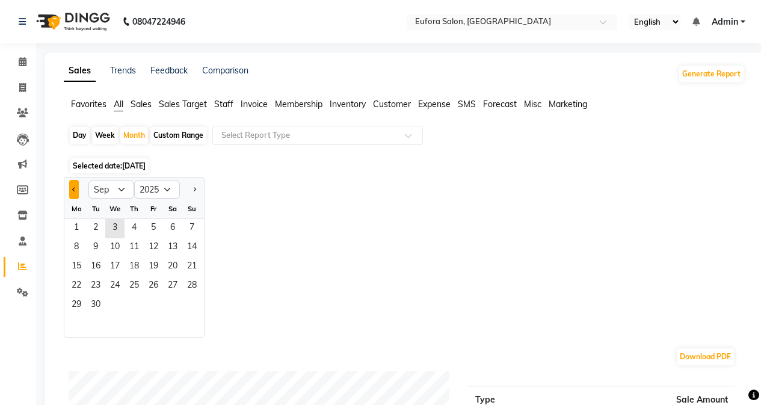
click at [75, 189] on span "Previous month" at bounding box center [74, 188] width 4 height 4
select select "8"
click at [153, 225] on span "1" at bounding box center [153, 228] width 19 height 19
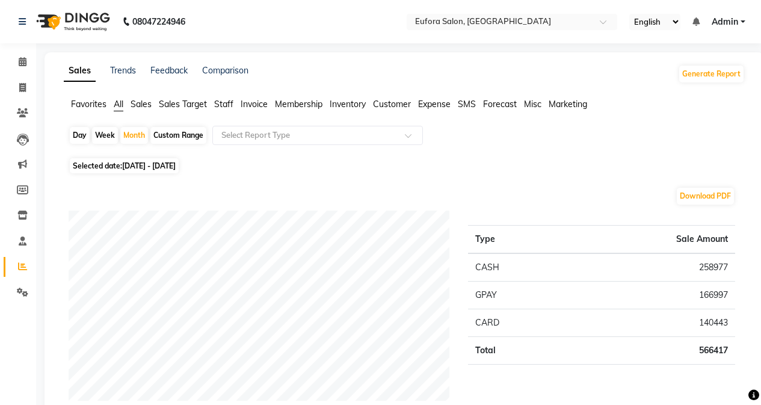
click at [223, 105] on span "Staff" at bounding box center [223, 104] width 19 height 11
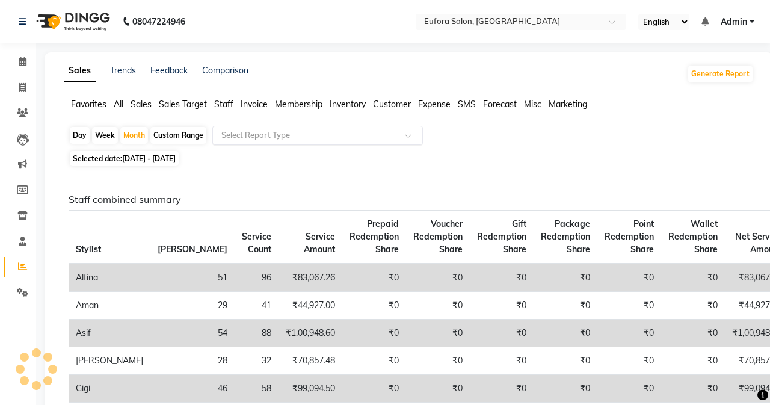
click at [253, 141] on div "Select Report Type" at bounding box center [317, 135] width 210 height 19
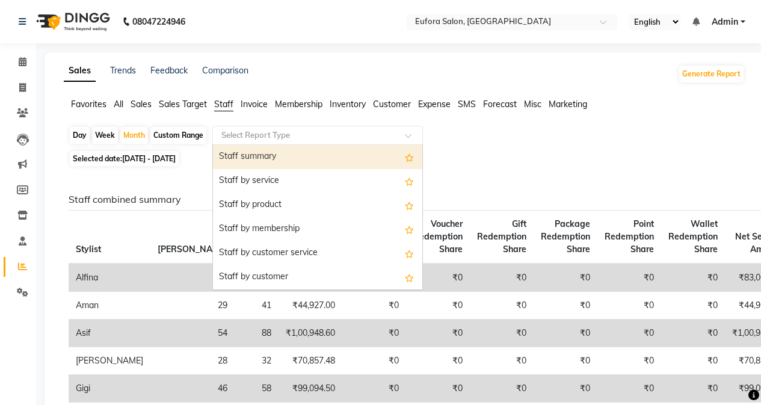
click at [265, 159] on div "Staff summary" at bounding box center [317, 157] width 209 height 24
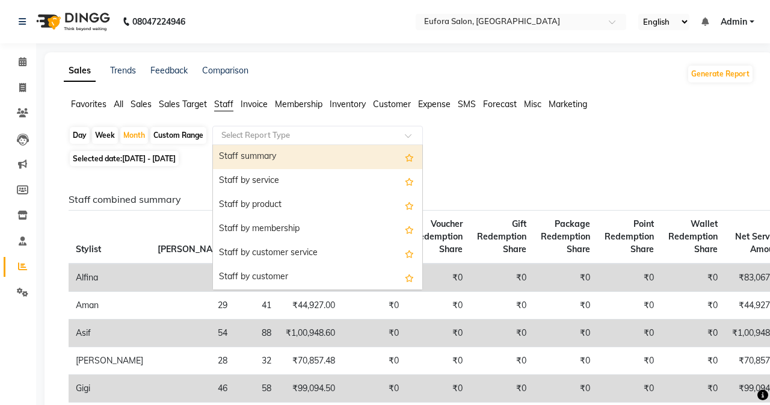
select select "filtered_report"
select select "pdf"
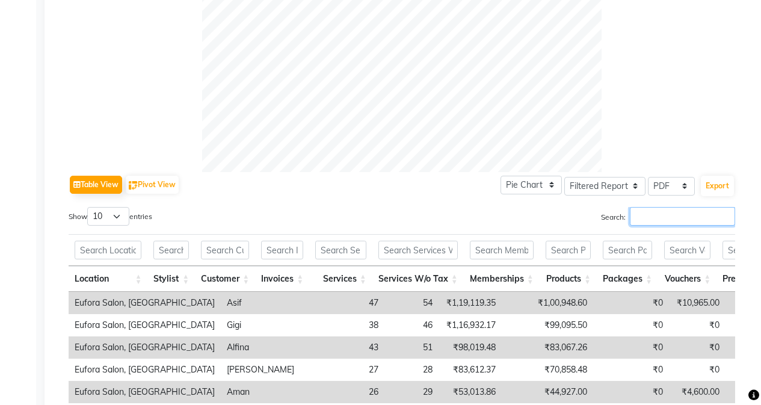
click at [631, 214] on input "Search:" at bounding box center [682, 216] width 105 height 19
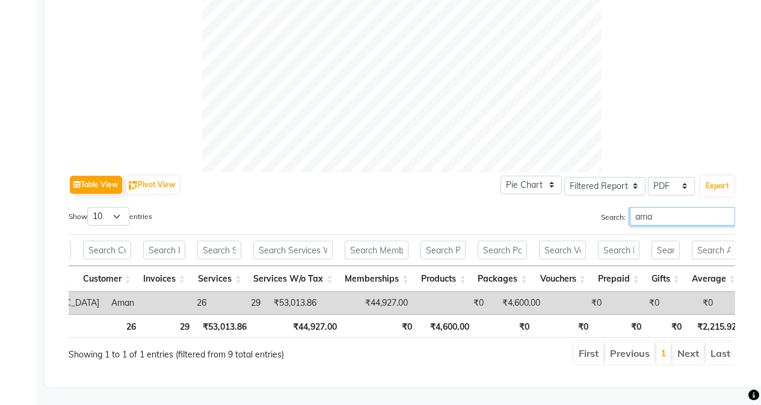
scroll to position [0, 136]
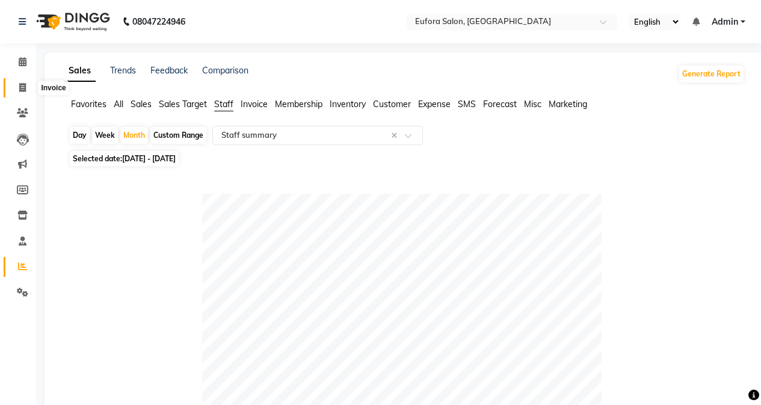
type input "ama"
click at [27, 84] on span at bounding box center [22, 88] width 21 height 14
select select "service"
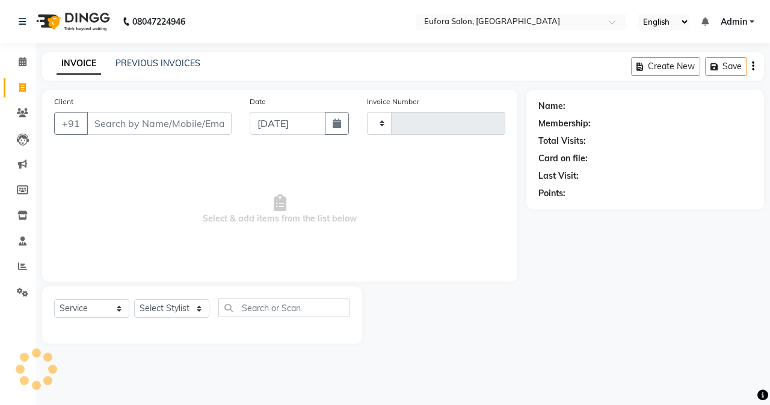
type input "0653"
select select "6684"
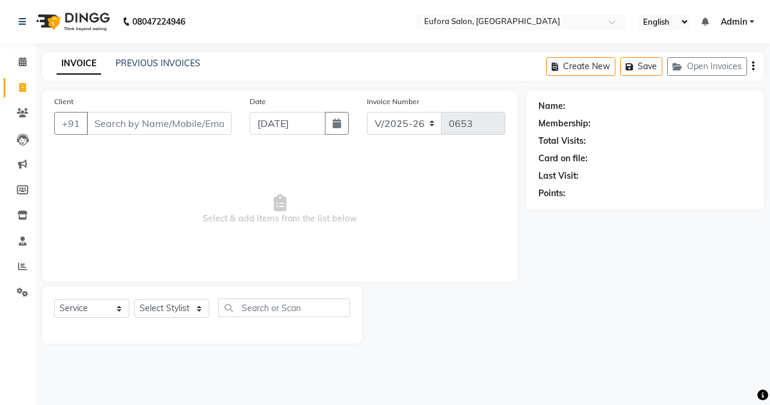
click at [731, 20] on span "Admin" at bounding box center [733, 22] width 26 height 13
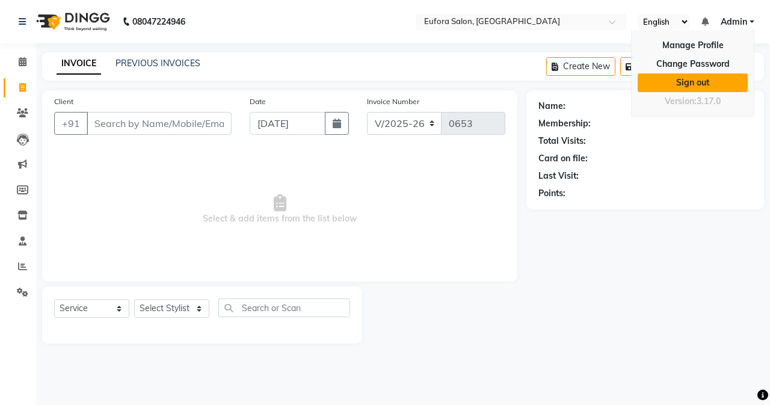
click at [706, 79] on link "Sign out" at bounding box center [692, 82] width 110 height 19
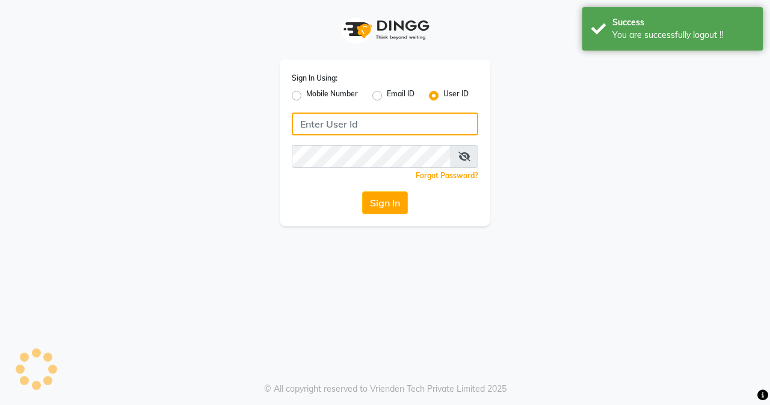
type input "9810318377"
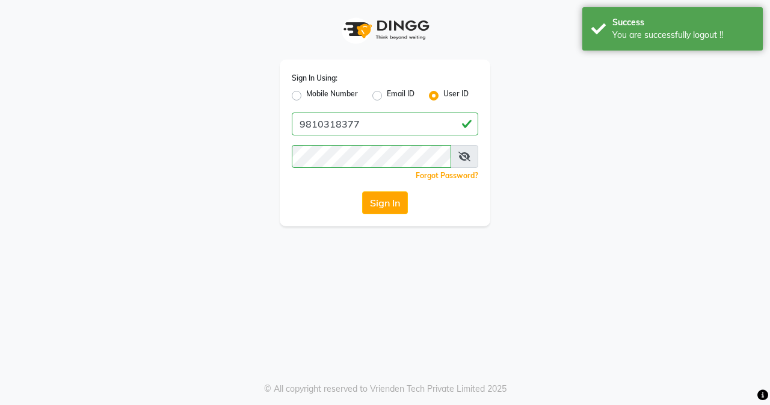
click at [306, 94] on label "Mobile Number" at bounding box center [332, 95] width 52 height 14
click at [306, 94] on input "Mobile Number" at bounding box center [310, 92] width 8 height 8
radio input "true"
radio input "false"
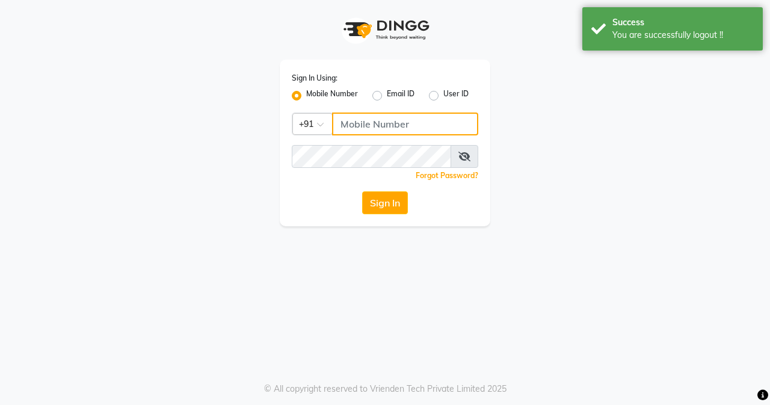
click at [349, 114] on input "Username" at bounding box center [405, 123] width 146 height 23
type input "9810318377"
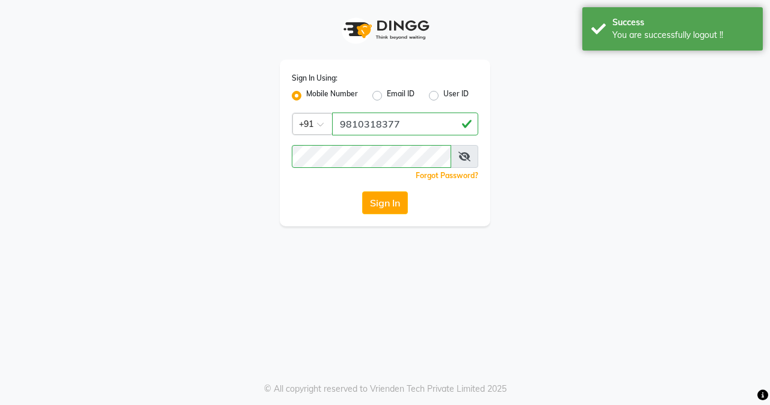
click at [384, 216] on div "Sign In Using: Mobile Number Email ID User ID Country Code × +91 9810318377 Rem…" at bounding box center [385, 143] width 210 height 167
click at [388, 205] on button "Sign In" at bounding box center [385, 202] width 46 height 23
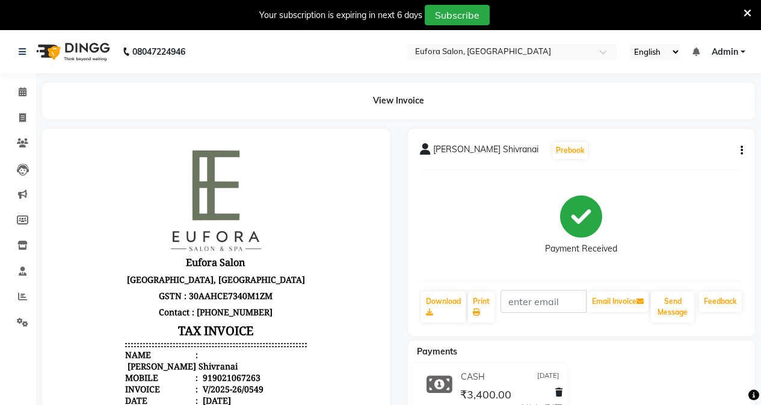
click at [744, 149] on div "Poorva Shivranai Prebook Payment Received Download Print Email Invoice Send Mes…" at bounding box center [582, 232] width 348 height 207
click at [740, 151] on icon "button" at bounding box center [741, 150] width 2 height 1
click at [676, 157] on div "Edit Invoice" at bounding box center [693, 157] width 60 height 15
select select "service"
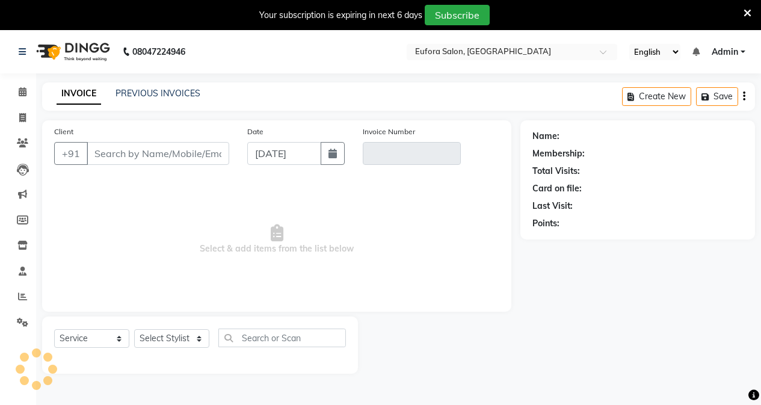
scroll to position [30, 0]
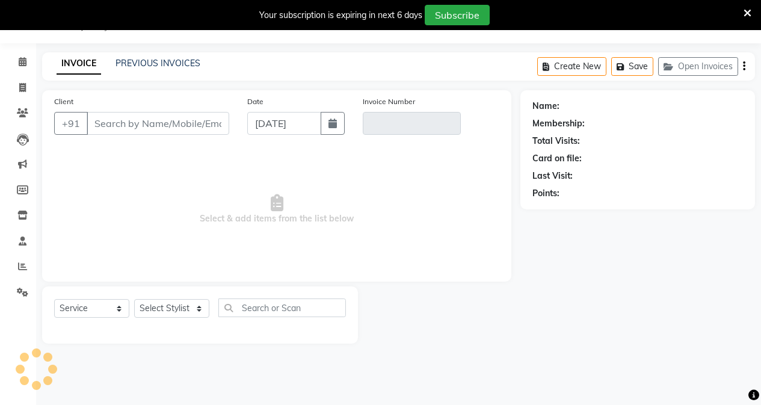
type input "9021067263"
type input "V/2025-26/0549"
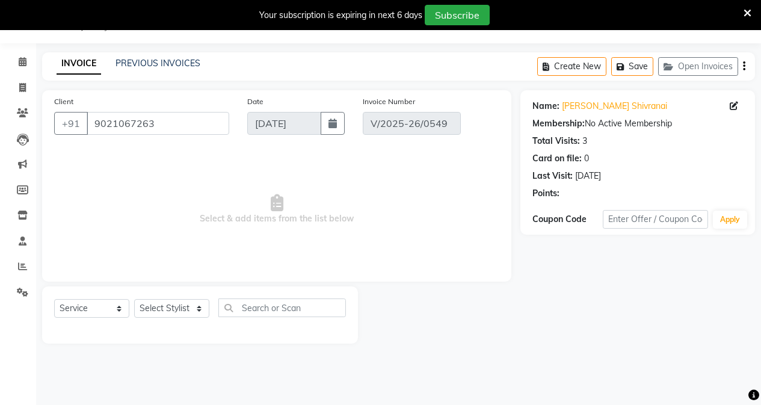
type input "[DATE]"
select select "select"
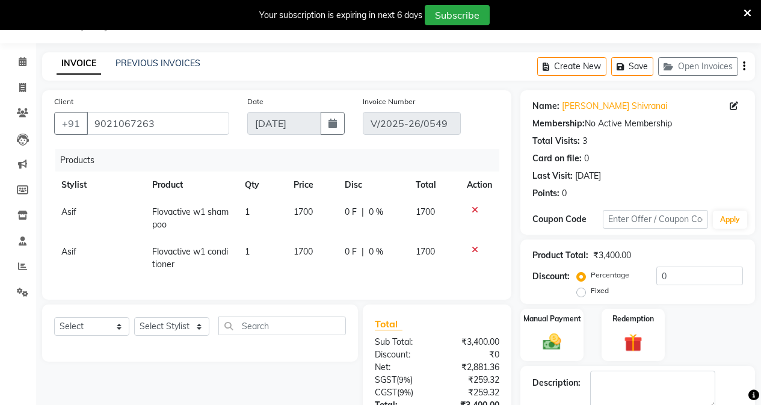
click at [747, 14] on icon at bounding box center [747, 13] width 8 height 11
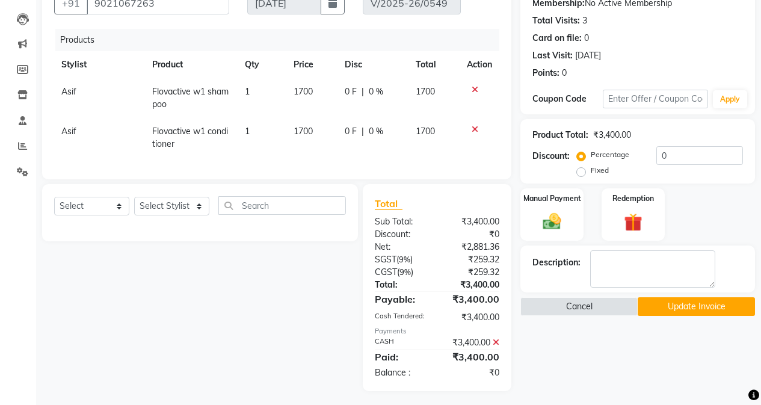
scroll to position [60, 0]
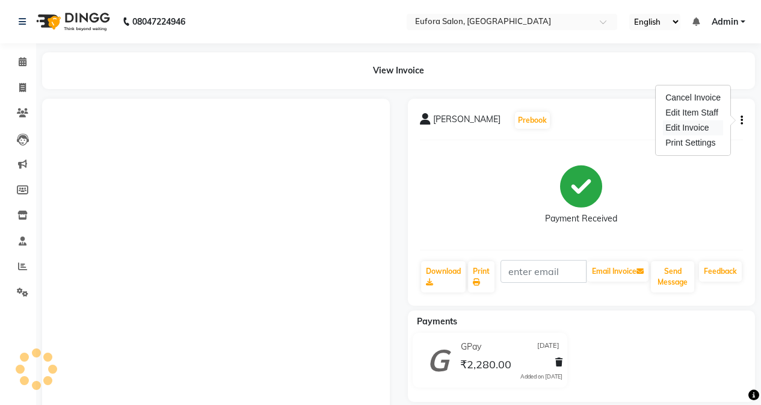
click at [699, 129] on div "Edit Invoice" at bounding box center [693, 127] width 60 height 15
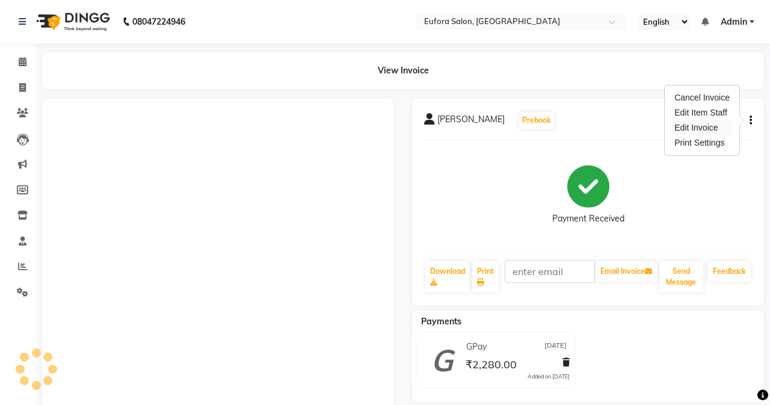
select select "service"
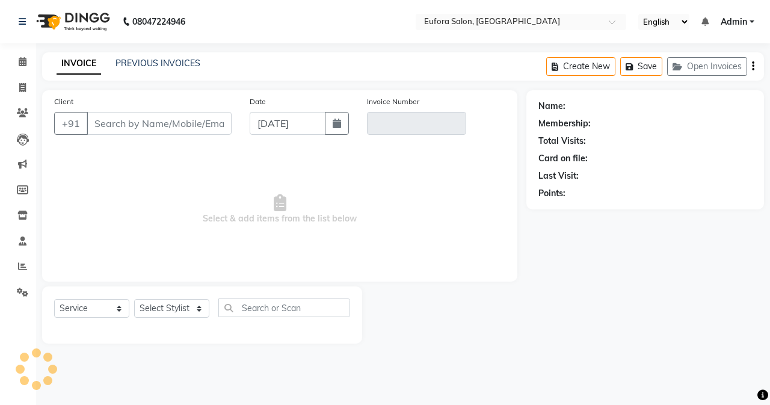
type input "9822654926"
type input "V/2025-26/0554"
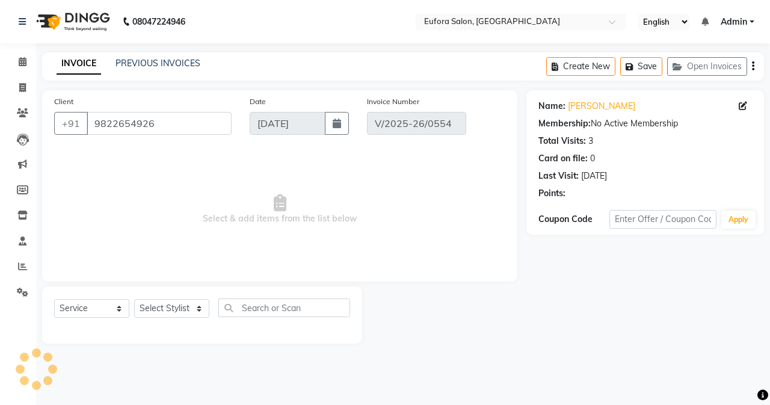
type input "17-08-2025"
select select "select"
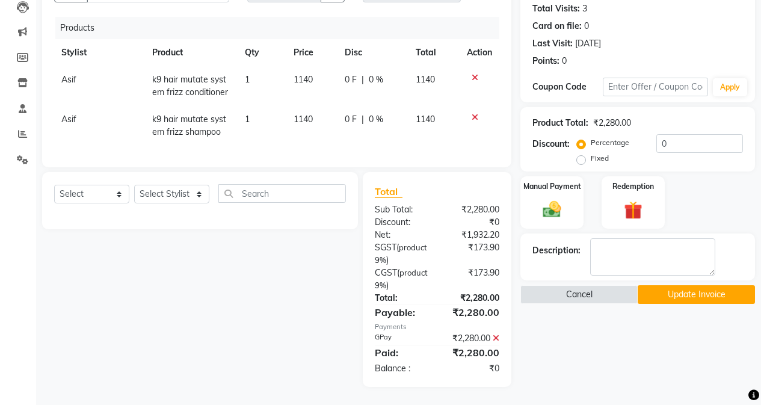
scroll to position [81, 0]
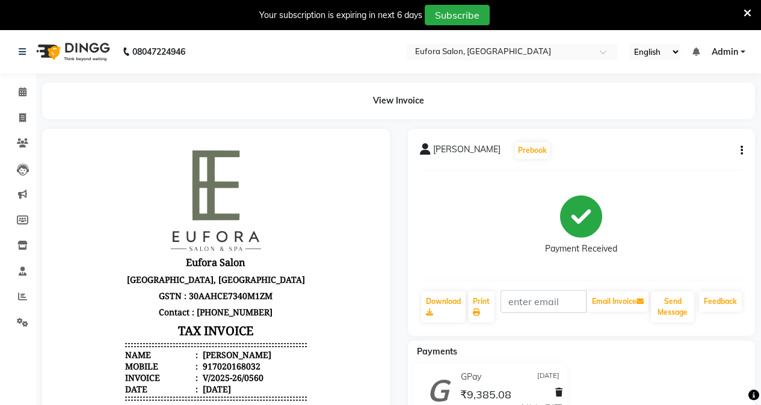
click at [740, 153] on button "button" at bounding box center [738, 150] width 7 height 13
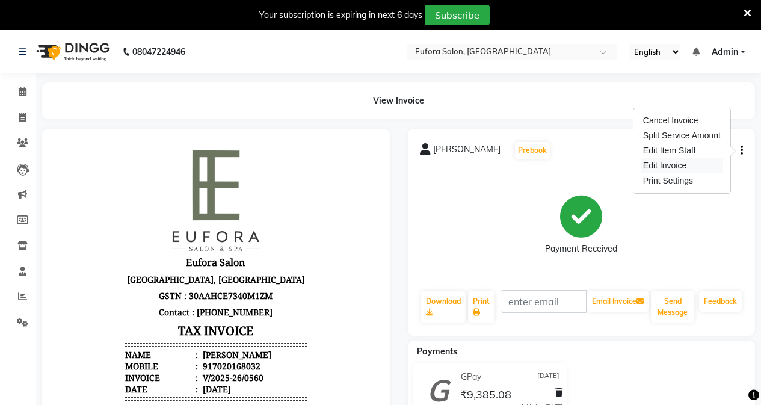
click at [684, 167] on div "Edit Invoice" at bounding box center [681, 165] width 82 height 15
select select "service"
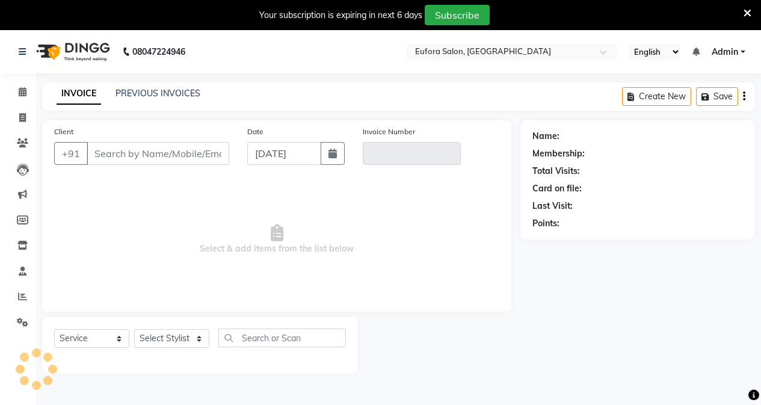
scroll to position [30, 0]
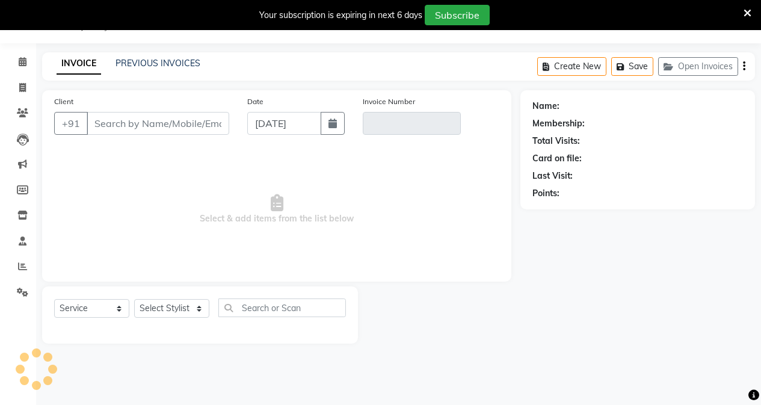
type input "7020168032"
type input "V/2025-26/0560"
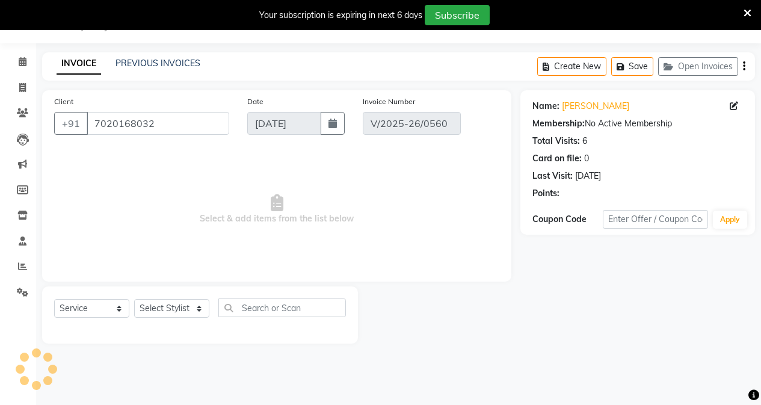
type input "[DATE]"
select select "select"
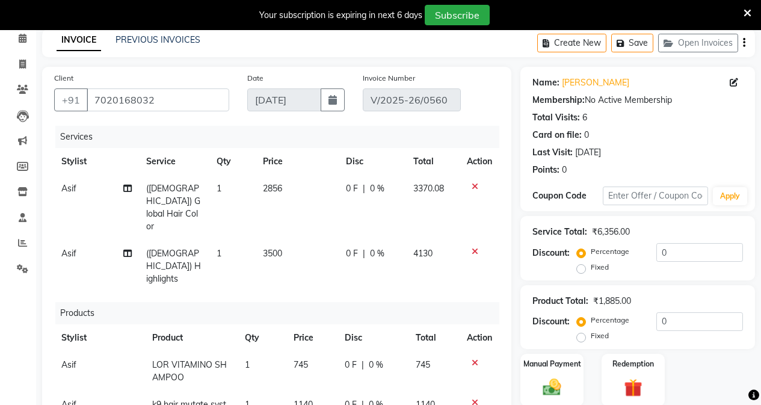
scroll to position [180, 0]
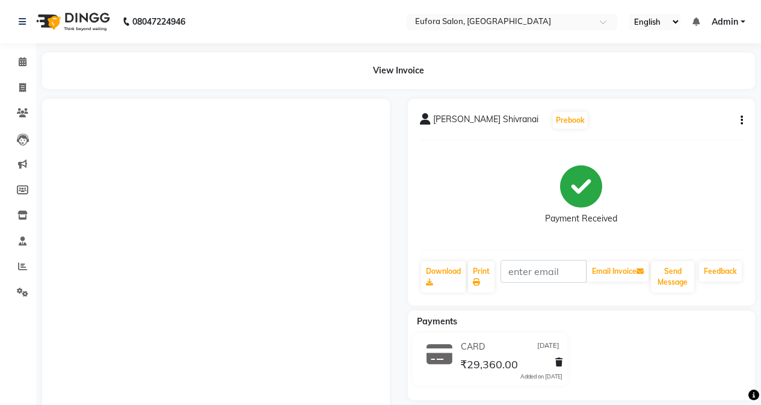
click at [741, 120] on icon "button" at bounding box center [741, 120] width 2 height 1
click at [673, 142] on div "Edit Invoice" at bounding box center [681, 135] width 82 height 15
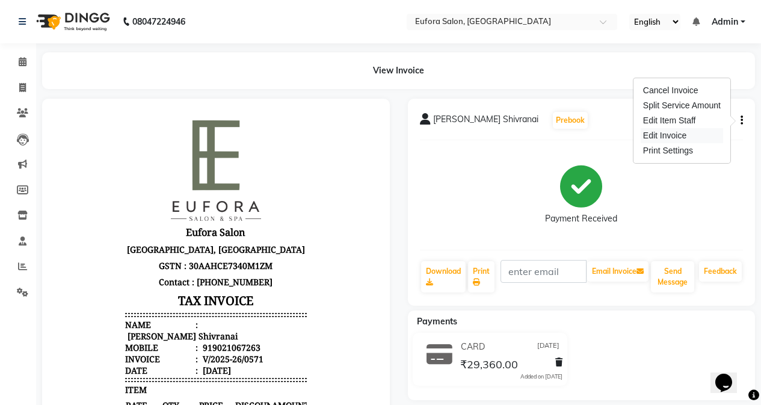
select select "service"
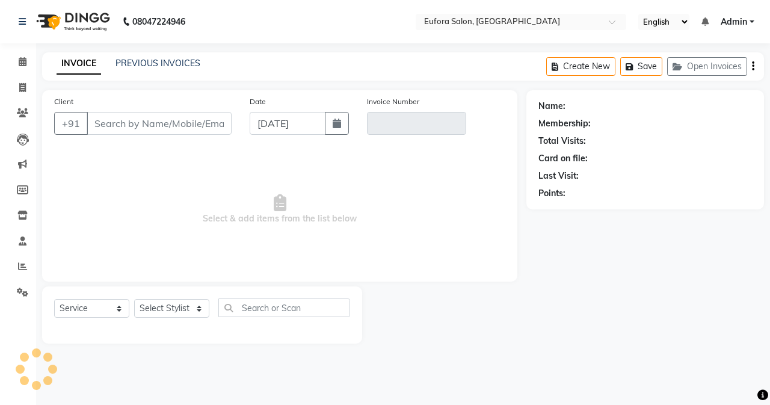
type input "9021067263"
type input "V/2025-26/0571"
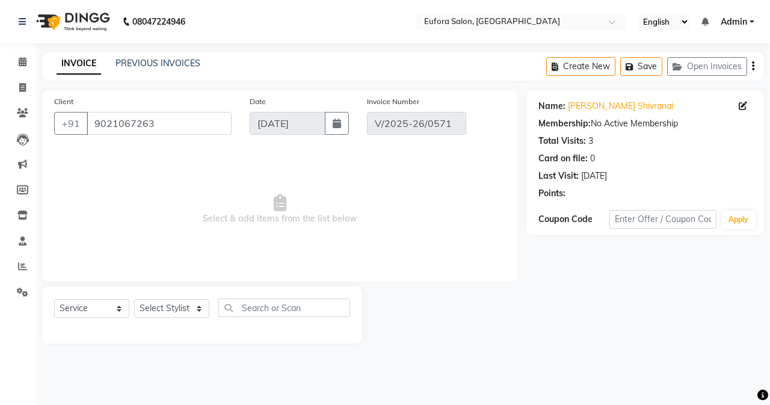
type input "[DATE]"
select select "select"
